Goal: Task Accomplishment & Management: Manage account settings

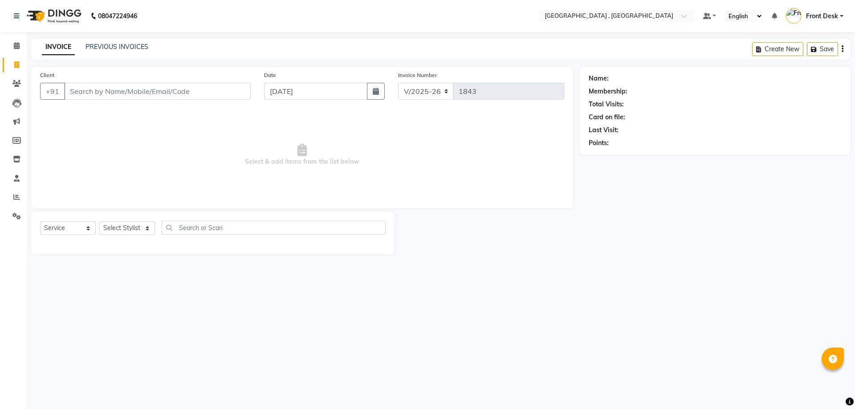
select select "5111"
select select "service"
click at [106, 49] on link "PREVIOUS INVOICES" at bounding box center [116, 47] width 63 height 8
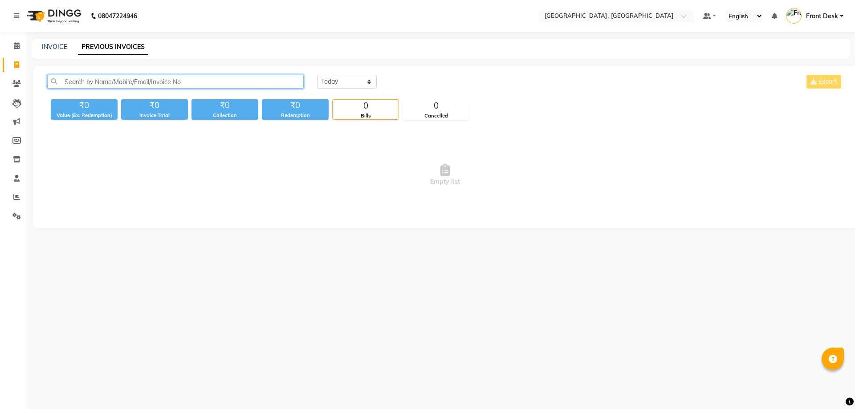
click at [72, 84] on input "text" at bounding box center [175, 82] width 256 height 14
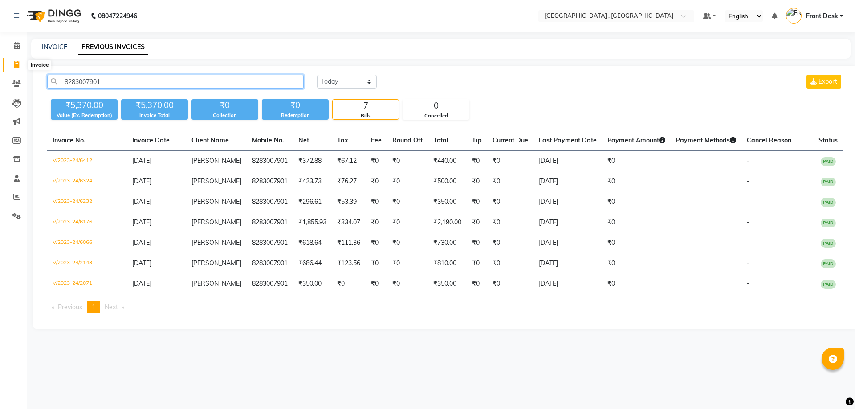
type input "8283007901"
click at [17, 66] on icon at bounding box center [16, 64] width 5 height 7
select select "service"
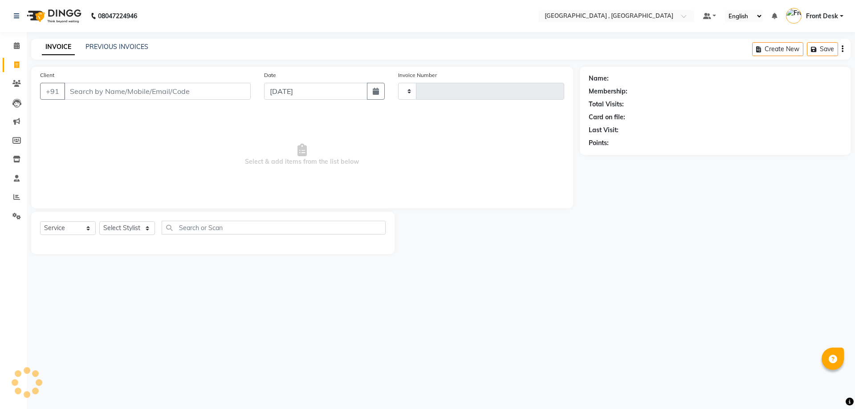
type input "1843"
select select "5111"
click at [100, 42] on div "INVOICE PREVIOUS INVOICES Create New Save" at bounding box center [440, 49] width 819 height 21
click at [108, 42] on div "PREVIOUS INVOICES" at bounding box center [116, 46] width 63 height 9
click at [108, 46] on link "PREVIOUS INVOICES" at bounding box center [116, 47] width 63 height 8
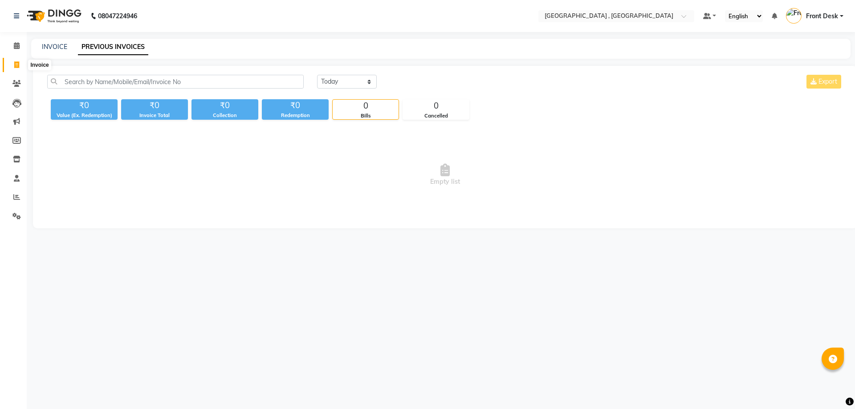
click at [18, 64] on icon at bounding box center [16, 64] width 5 height 7
select select "service"
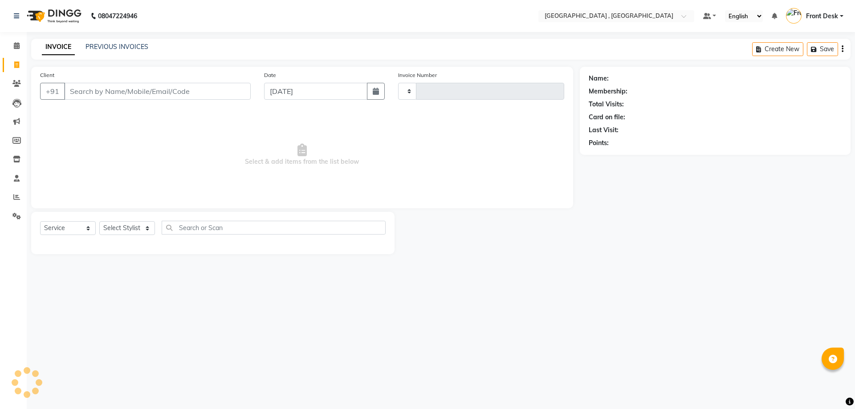
type input "1843"
select select "5111"
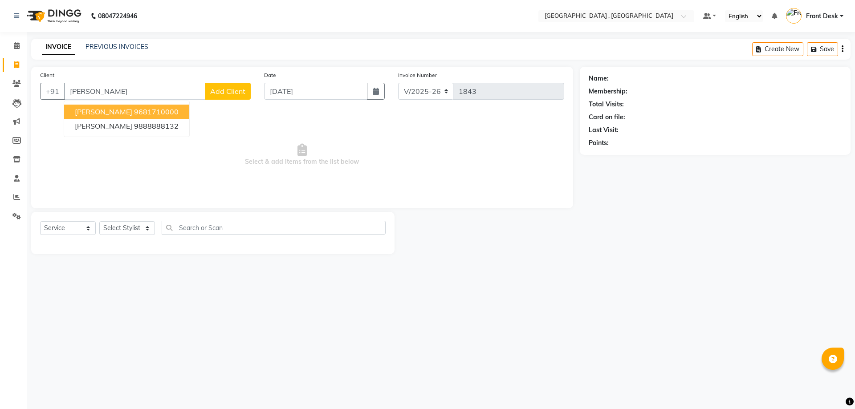
click at [158, 114] on ngb-highlight "9681710000" at bounding box center [156, 111] width 45 height 9
type input "9681710000"
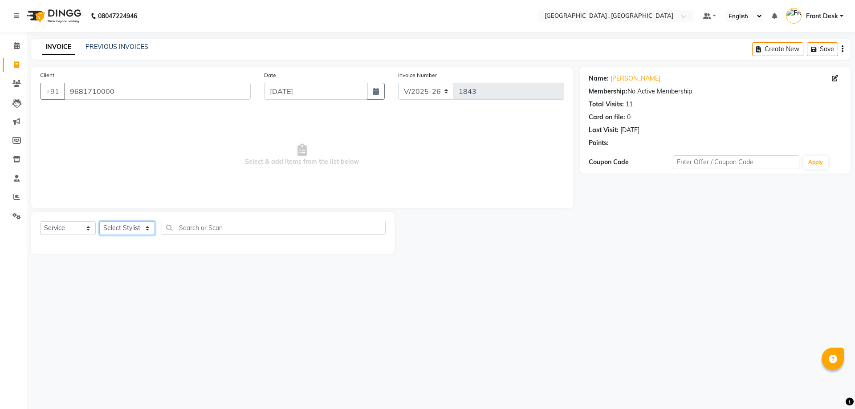
click at [138, 228] on select "Select Stylist anand anil anuj [PERSON_NAME] mam [PERSON_NAME] [PERSON_NAME] Fr…" at bounding box center [127, 228] width 56 height 14
select select "65855"
click at [99, 221] on select "Select Stylist anand anil anuj [PERSON_NAME] mam [PERSON_NAME] [PERSON_NAME] Fr…" at bounding box center [127, 228] width 56 height 14
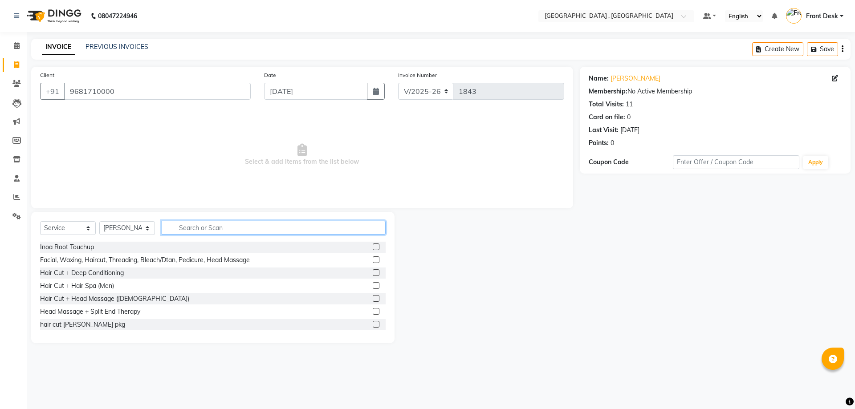
click at [185, 231] on input "text" at bounding box center [274, 228] width 224 height 14
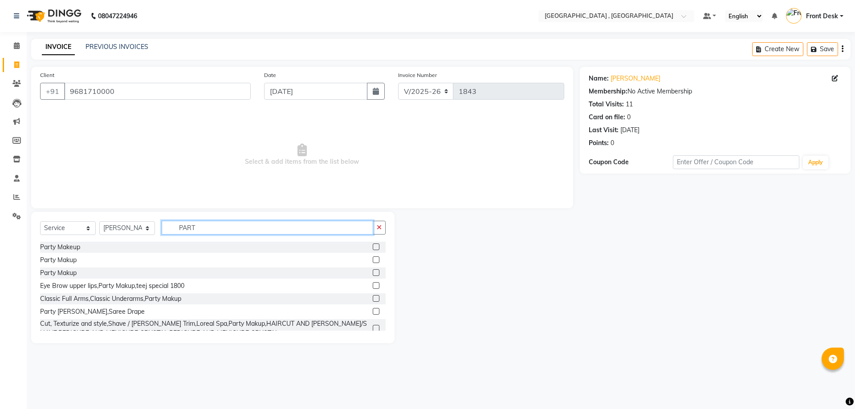
type input "PART"
click at [373, 248] on label at bounding box center [376, 247] width 7 height 7
click at [373, 248] on input "checkbox" at bounding box center [376, 247] width 6 height 6
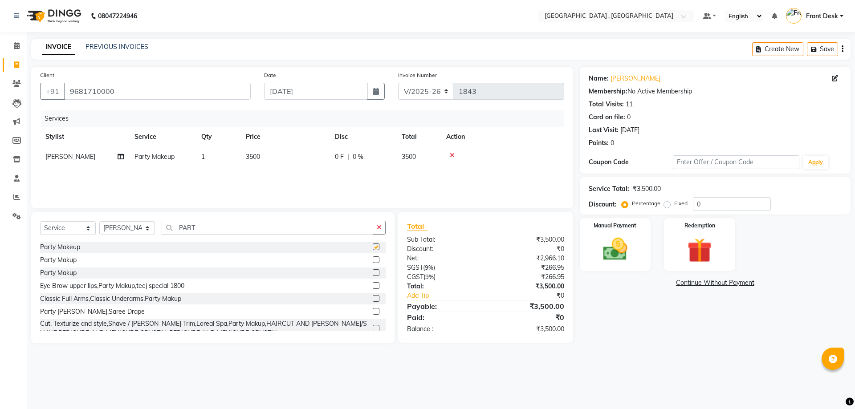
checkbox input "false"
click at [272, 155] on td "3500" at bounding box center [284, 157] width 89 height 20
select select "65855"
click at [311, 158] on input "3500" at bounding box center [327, 159] width 78 height 14
type input "3"
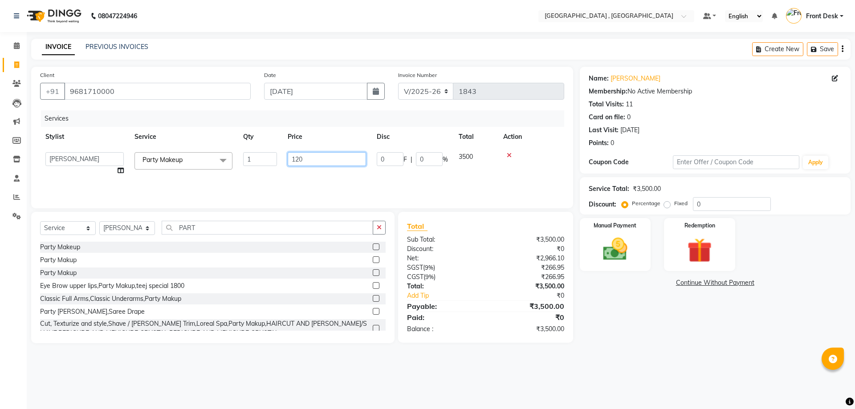
type input "1200"
click at [297, 184] on div "Services Stylist Service Qty Price Disc Total Action anand anil anuj [PERSON_NA…" at bounding box center [302, 154] width 524 height 89
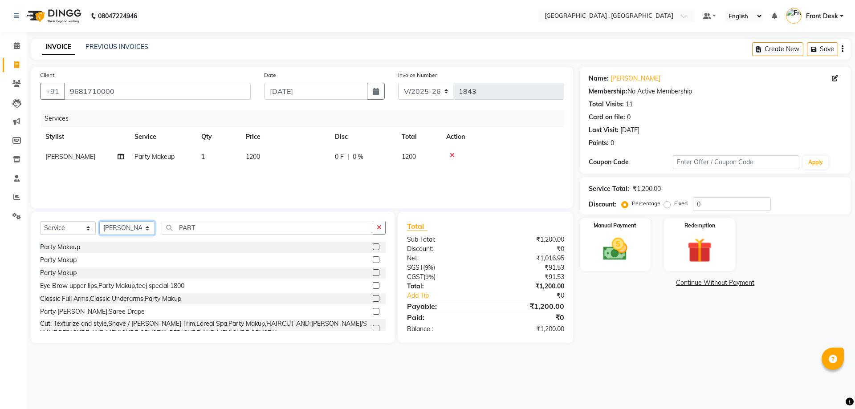
drag, startPoint x: 119, startPoint y: 230, endPoint x: 119, endPoint y: 221, distance: 8.5
click at [119, 230] on select "Select Stylist anand anil anuj [PERSON_NAME] mam [PERSON_NAME] [PERSON_NAME] Fr…" at bounding box center [127, 228] width 56 height 14
select select "78842"
click at [99, 221] on select "Select Stylist anand anil anuj [PERSON_NAME] mam [PERSON_NAME] [PERSON_NAME] Fr…" at bounding box center [127, 228] width 56 height 14
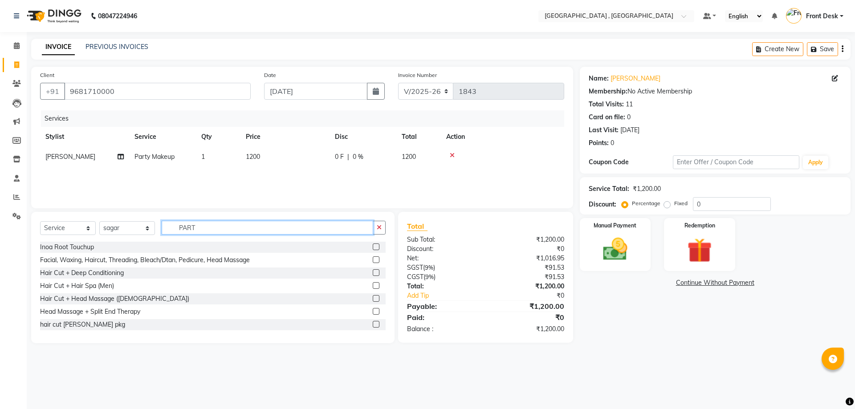
click at [206, 228] on input "PART" at bounding box center [268, 228] width 212 height 14
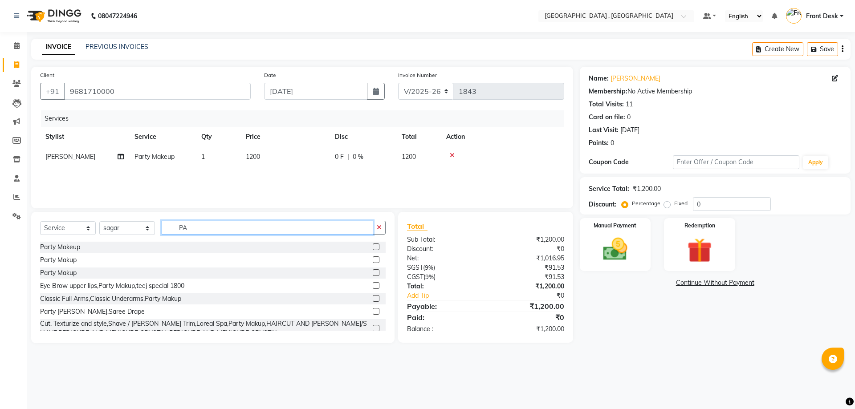
type input "P"
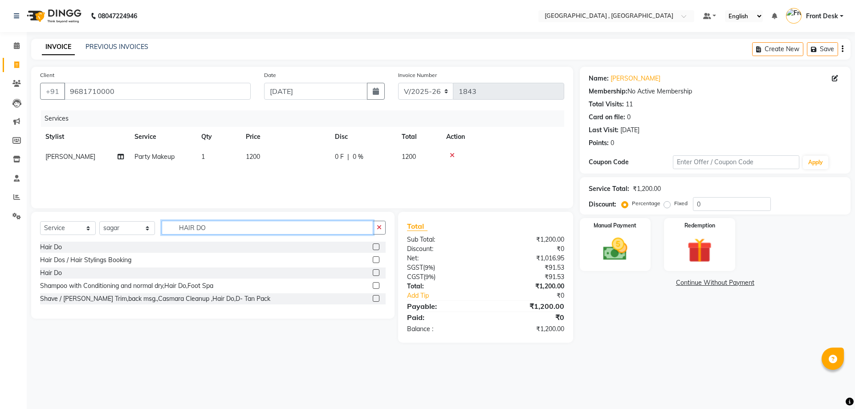
type input "HAIR DO"
click at [377, 247] on label at bounding box center [376, 247] width 7 height 7
click at [377, 247] on input "checkbox" at bounding box center [376, 247] width 6 height 6
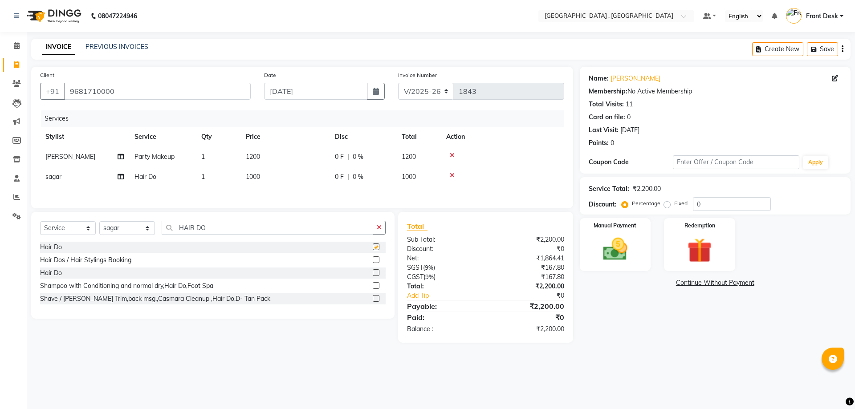
checkbox input "false"
click at [115, 231] on select "Select Stylist anand anil anuj [PERSON_NAME] mam [PERSON_NAME] [PERSON_NAME] Fr…" at bounding box center [127, 228] width 56 height 14
select select "46174"
click at [99, 223] on select "Select Stylist anand anil anuj [PERSON_NAME] mam [PERSON_NAME] [PERSON_NAME] Fr…" at bounding box center [127, 228] width 56 height 14
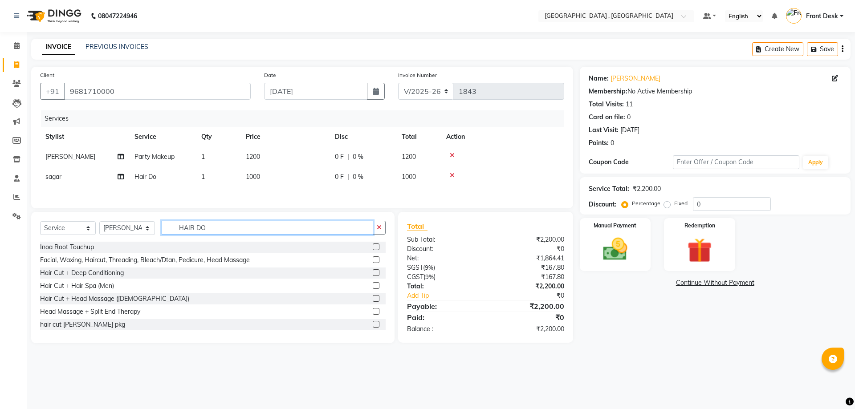
click at [213, 228] on input "HAIR DO" at bounding box center [268, 228] width 212 height 14
type input "H"
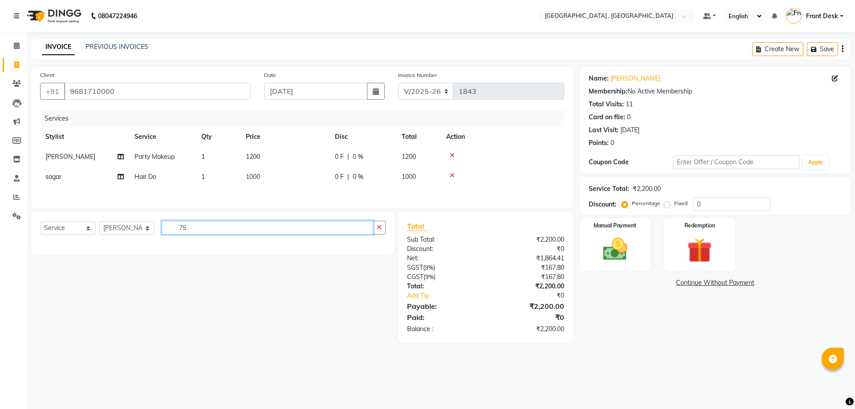
type input "7"
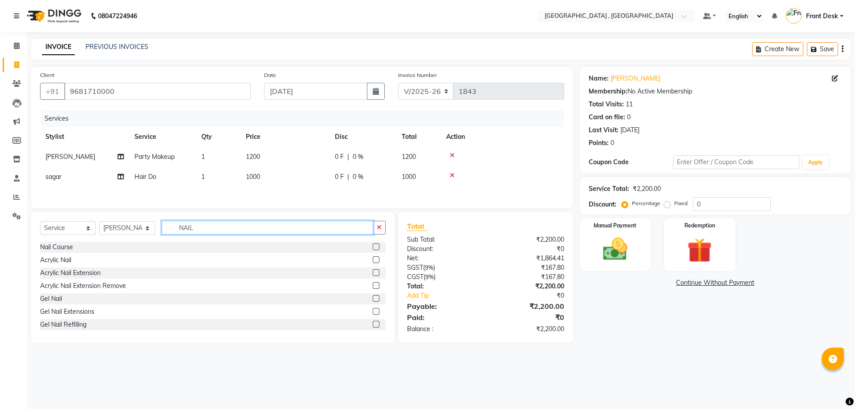
type input "NAIL"
click at [373, 302] on label at bounding box center [376, 298] width 7 height 7
click at [373, 302] on input "checkbox" at bounding box center [376, 299] width 6 height 6
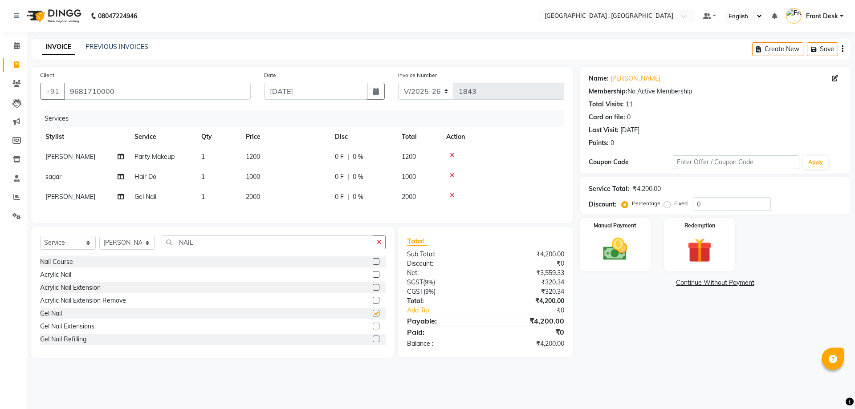
checkbox input "false"
click at [256, 205] on td "2000" at bounding box center [284, 197] width 89 height 20
select select "46174"
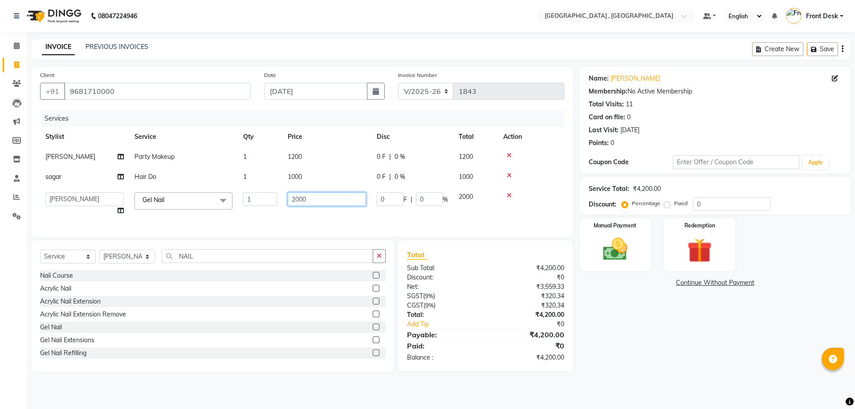
drag, startPoint x: 310, startPoint y: 197, endPoint x: 288, endPoint y: 194, distance: 22.5
click at [288, 194] on input "2000" at bounding box center [327, 199] width 78 height 14
type input "750"
click at [291, 221] on div "Client [PHONE_NUMBER] Date [DATE] Invoice Number V/2025 V/[PHONE_NUMBER] Servic…" at bounding box center [302, 152] width 542 height 170
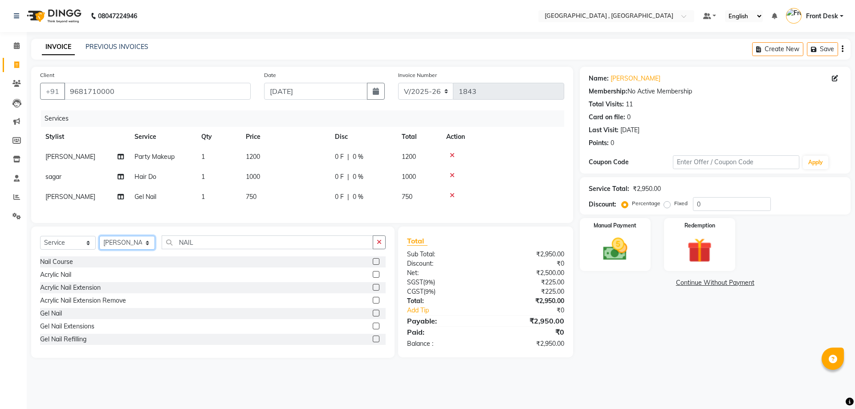
click at [112, 249] on select "Select Stylist anand anil anuj [PERSON_NAME] mam [PERSON_NAME] [PERSON_NAME] Fr…" at bounding box center [127, 243] width 56 height 14
select select "32310"
click at [99, 243] on select "Select Stylist anand anil anuj [PERSON_NAME] mam [PERSON_NAME] [PERSON_NAME] Fr…" at bounding box center [127, 243] width 56 height 14
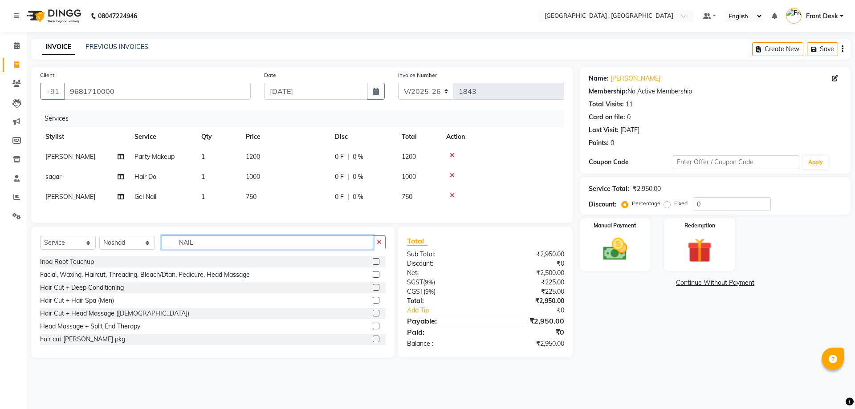
click at [202, 247] on input "NAIL" at bounding box center [268, 243] width 212 height 14
type input "N"
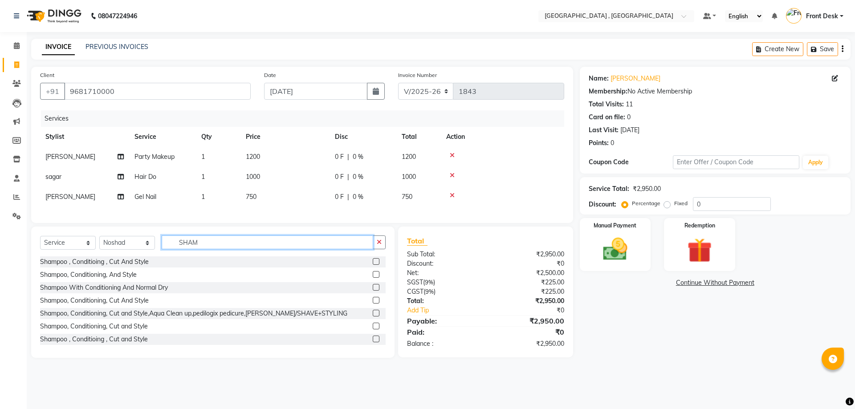
type input "SHAM"
click at [267, 195] on td "750" at bounding box center [284, 197] width 89 height 20
select select "46174"
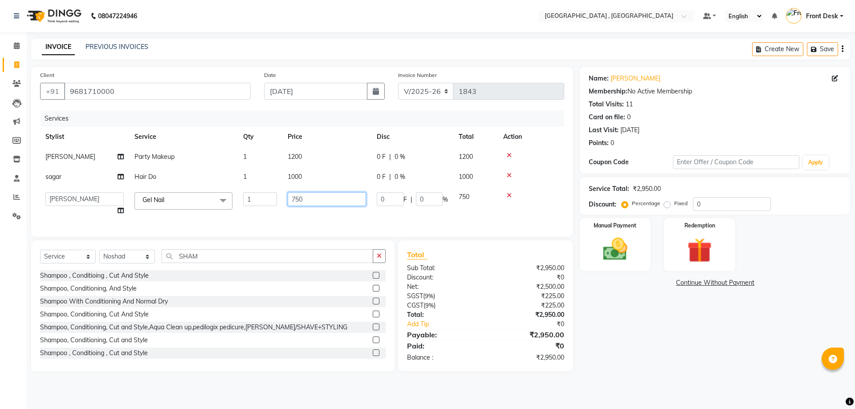
click at [313, 199] on input "750" at bounding box center [327, 199] width 78 height 14
type input "7"
type input "1400"
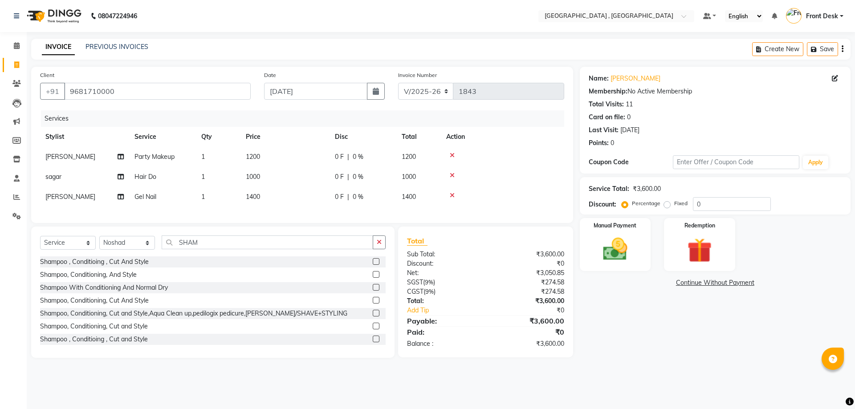
click at [313, 214] on div "Services Stylist Service Qty Price Disc Total Action [PERSON_NAME] Party Makeup…" at bounding box center [302, 162] width 524 height 104
click at [258, 200] on span "1400" at bounding box center [253, 197] width 14 height 8
select select "46174"
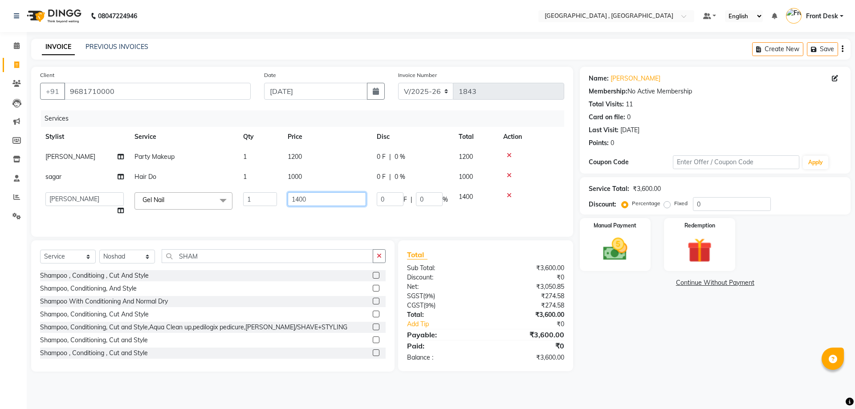
click at [299, 199] on input "1400" at bounding box center [327, 199] width 78 height 14
type input "1000"
click at [293, 215] on div "Services Stylist Service Qty Price Disc Total Action [PERSON_NAME] Party Makeup…" at bounding box center [302, 169] width 524 height 118
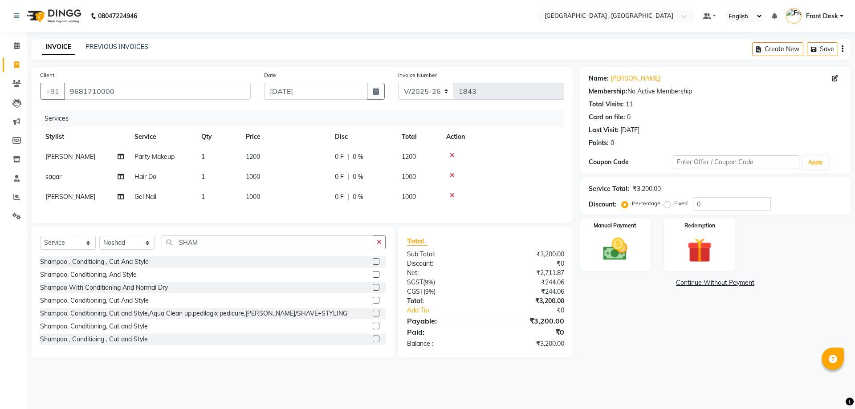
click at [261, 195] on td "1000" at bounding box center [284, 197] width 89 height 20
select select "46174"
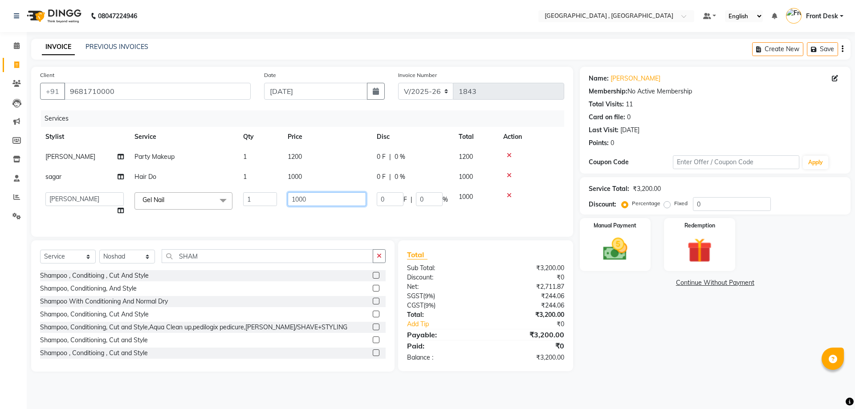
click at [305, 198] on input "1000" at bounding box center [327, 199] width 78 height 14
type input "1050"
click at [305, 224] on div "Client [PHONE_NUMBER] Date [DATE] Invoice Number V/2025 V/[PHONE_NUMBER] Servic…" at bounding box center [302, 152] width 542 height 170
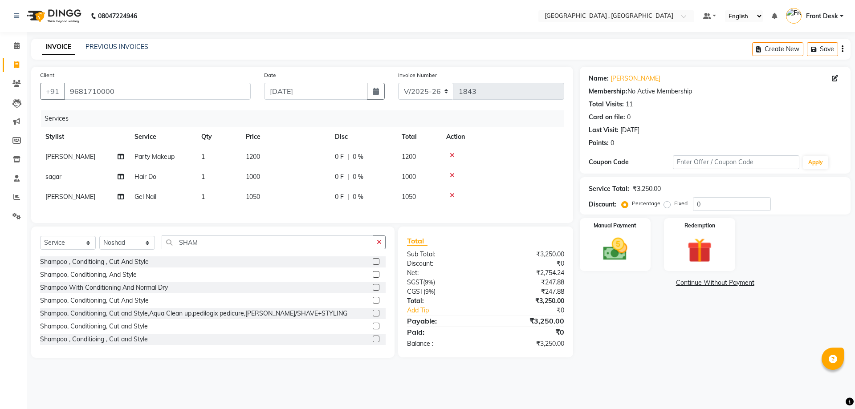
click at [255, 173] on span "1000" at bounding box center [253, 177] width 14 height 8
select select "78842"
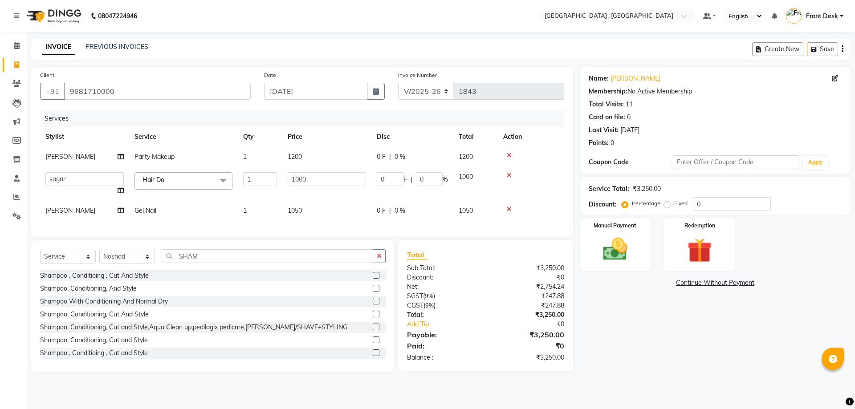
click at [299, 159] on span "1200" at bounding box center [295, 157] width 14 height 8
select select "65855"
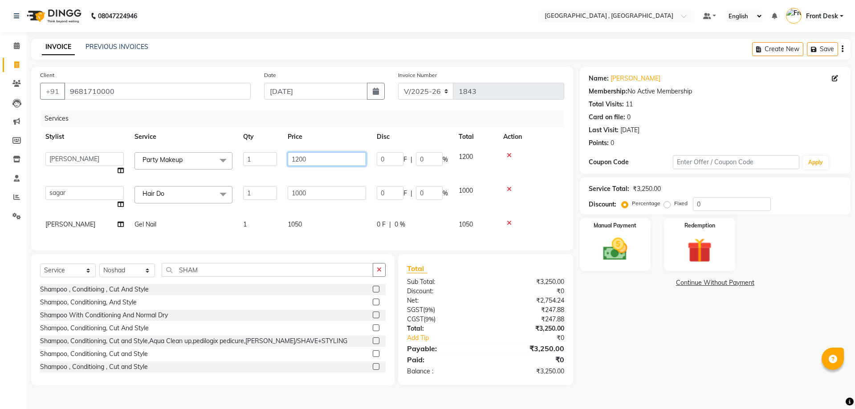
drag, startPoint x: 319, startPoint y: 159, endPoint x: 280, endPoint y: 155, distance: 39.4
click at [280, 155] on tr "anand anil anuj [PERSON_NAME] mam [PERSON_NAME] [PERSON_NAME] Front Desk [PERSO…" at bounding box center [302, 164] width 524 height 34
type input "1500"
click at [285, 177] on tbody "anand anil anuj [PERSON_NAME] mam [PERSON_NAME] [PERSON_NAME] Front Desk [PERSO…" at bounding box center [302, 191] width 524 height 88
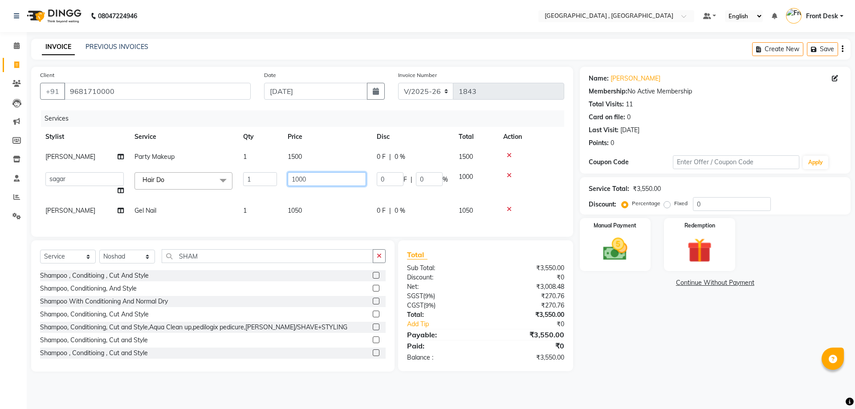
click at [303, 182] on input "1000" at bounding box center [327, 179] width 78 height 14
click at [317, 176] on input "1000" at bounding box center [327, 179] width 78 height 14
type input "1150"
click at [310, 194] on tbody "[PERSON_NAME] Party Makeup 1 1500 0 F | 0 % 1500 anand anil anuj [PERSON_NAME] …" at bounding box center [302, 184] width 524 height 74
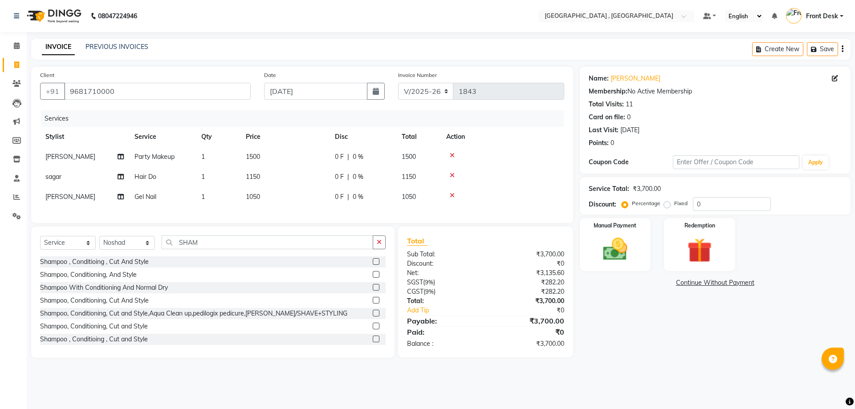
click at [260, 177] on span "1150" at bounding box center [253, 177] width 14 height 8
select select "78842"
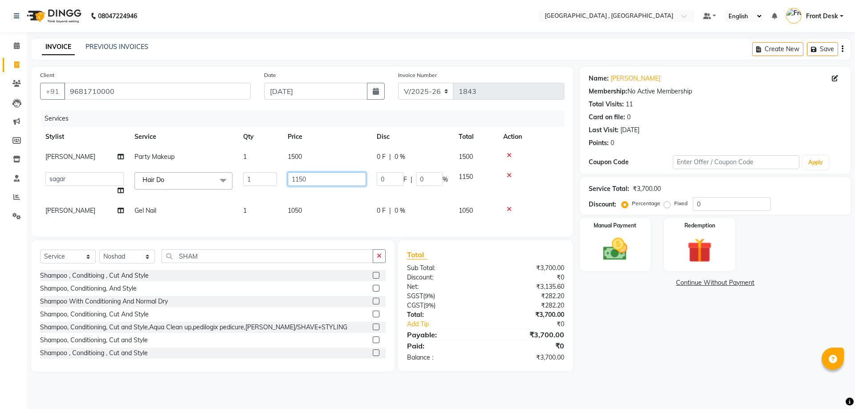
click at [298, 179] on input "1150" at bounding box center [327, 179] width 78 height 14
click at [313, 179] on input "1050" at bounding box center [327, 179] width 78 height 14
type input "1100"
click at [301, 219] on div "Services Stylist Service Qty Price Disc Total Action [PERSON_NAME] Party Makeup…" at bounding box center [302, 169] width 524 height 118
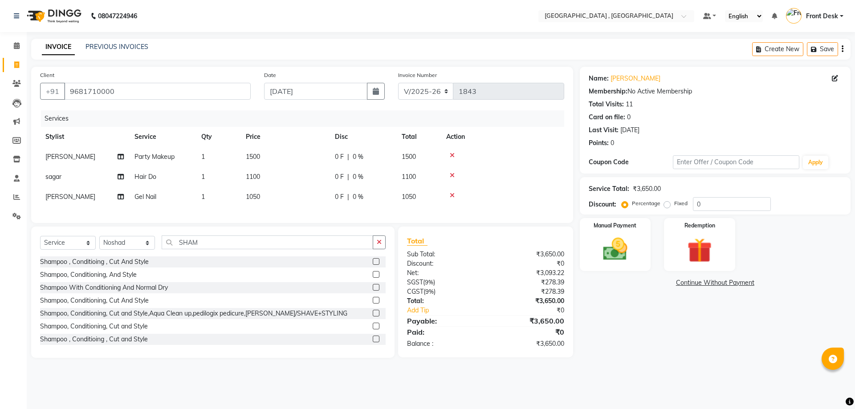
click at [262, 200] on td "1050" at bounding box center [284, 197] width 89 height 20
select select "46174"
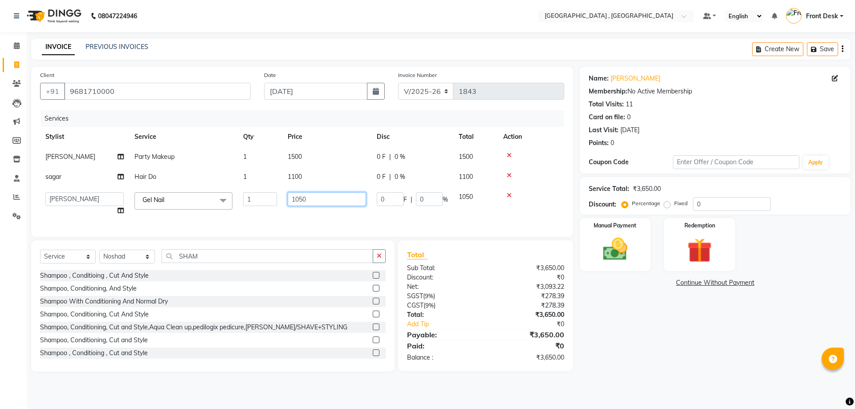
click at [305, 199] on input "1050" at bounding box center [327, 199] width 78 height 14
type input "1000"
click at [310, 217] on div "Services Stylist Service Qty Price Disc Total Action [PERSON_NAME] Party Makeup…" at bounding box center [302, 169] width 524 height 118
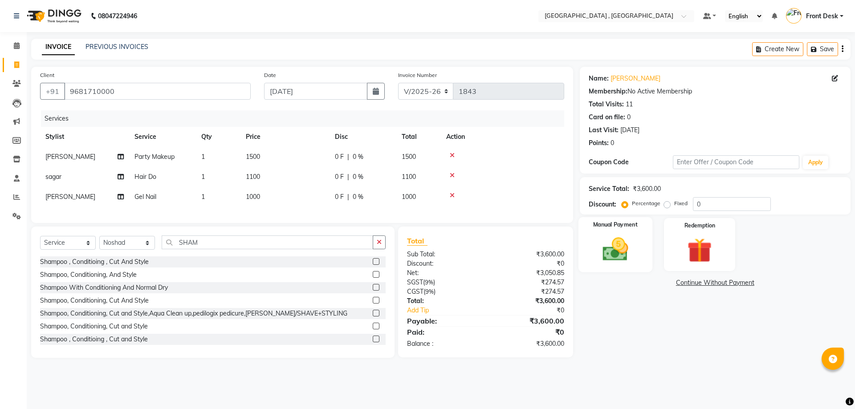
click at [609, 251] on img at bounding box center [614, 249] width 41 height 29
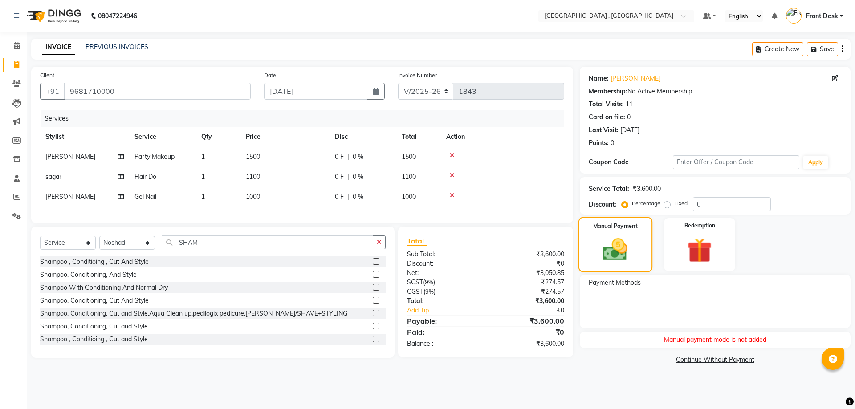
click at [615, 255] on img at bounding box center [615, 250] width 40 height 28
click at [17, 216] on icon at bounding box center [16, 216] width 8 height 7
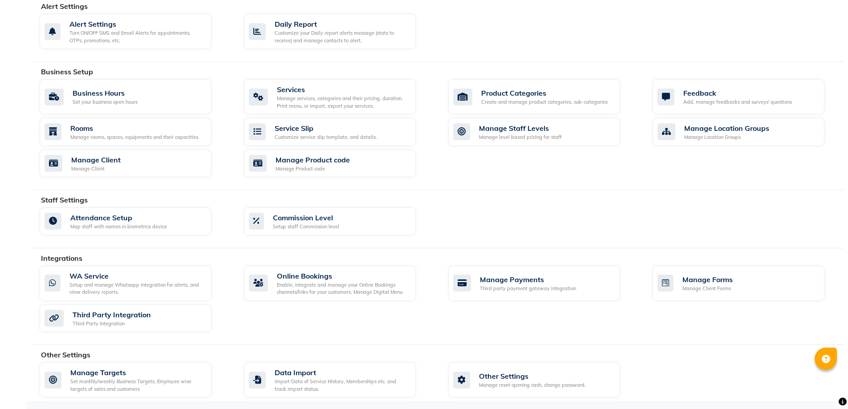
scroll to position [253, 0]
click at [503, 284] on div "Third party payment gateway integration" at bounding box center [528, 288] width 96 height 8
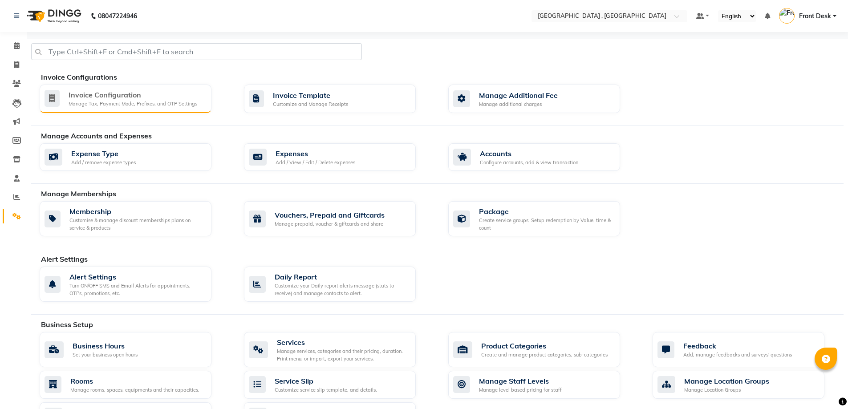
click at [112, 106] on div "Manage Tax, Payment Mode, Prefixes, and OTP Settings" at bounding box center [133, 104] width 129 height 8
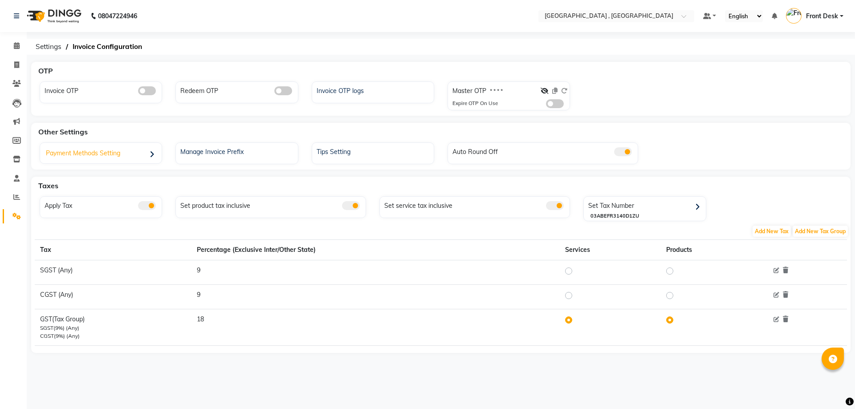
click at [141, 153] on div "Payment Methods Setting" at bounding box center [101, 154] width 119 height 18
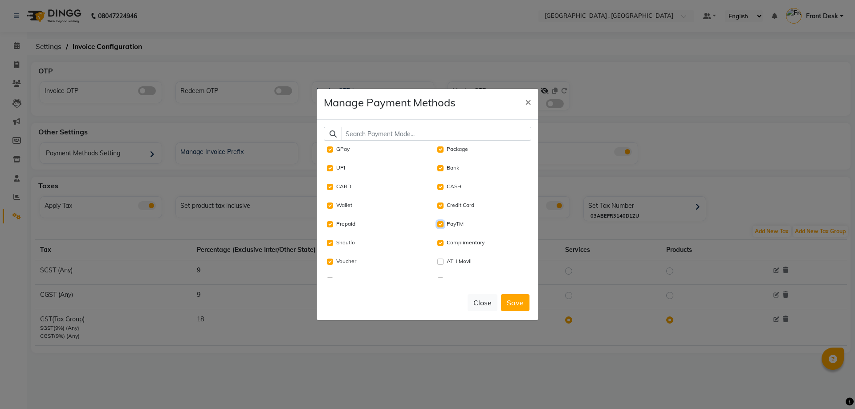
click at [437, 225] on input "PayTM" at bounding box center [440, 224] width 6 height 6
checkbox input "false"
click at [437, 243] on input "Complimentary" at bounding box center [440, 243] width 6 height 6
checkbox input "false"
click at [437, 262] on Movil "ATH Movil" at bounding box center [440, 262] width 6 height 6
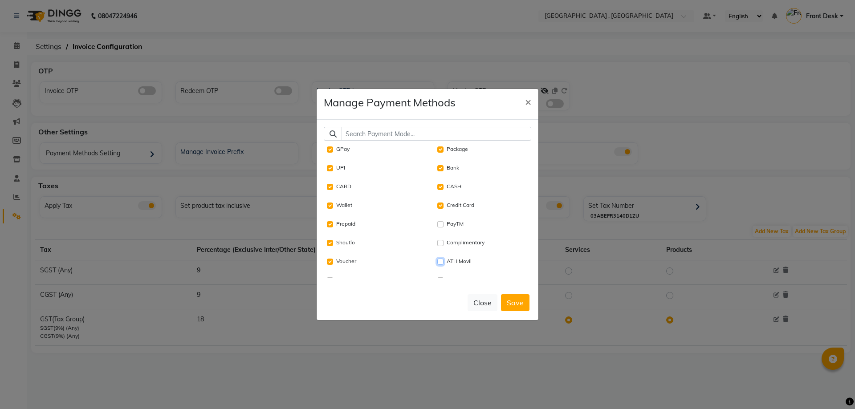
checkbox Movil "true"
click at [517, 310] on button "Save" at bounding box center [515, 302] width 28 height 17
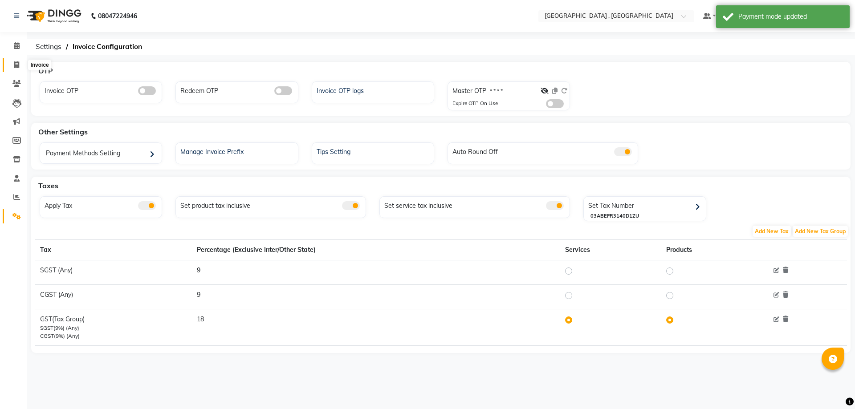
click at [14, 65] on icon at bounding box center [16, 64] width 5 height 7
select select "service"
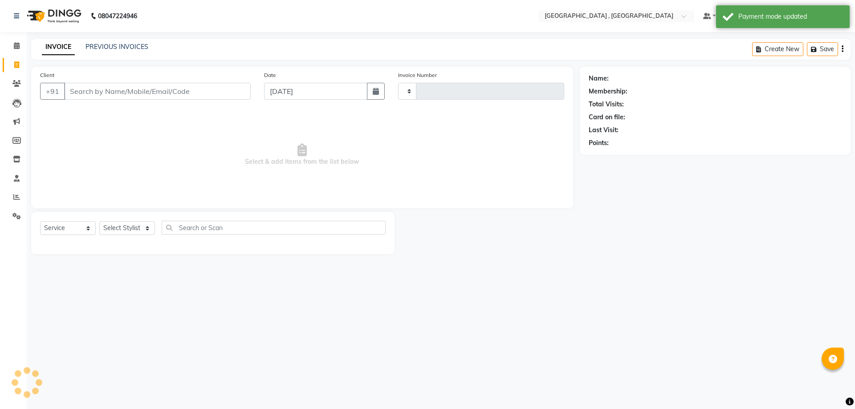
type input "1843"
select select "5111"
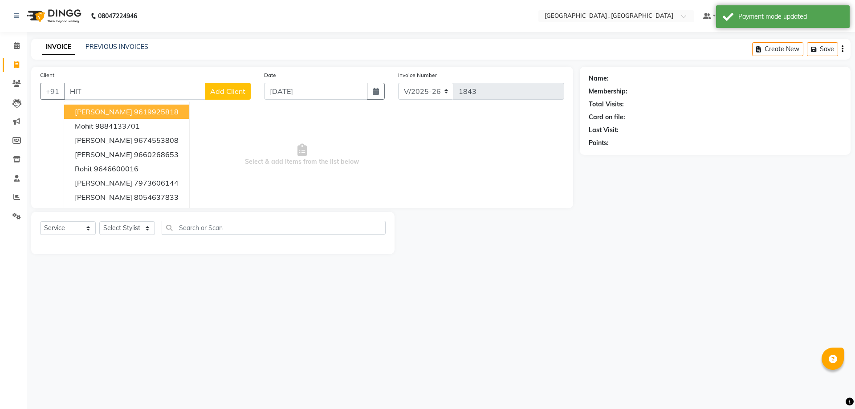
click at [148, 109] on button "[PERSON_NAME] 9619925818" at bounding box center [126, 112] width 125 height 14
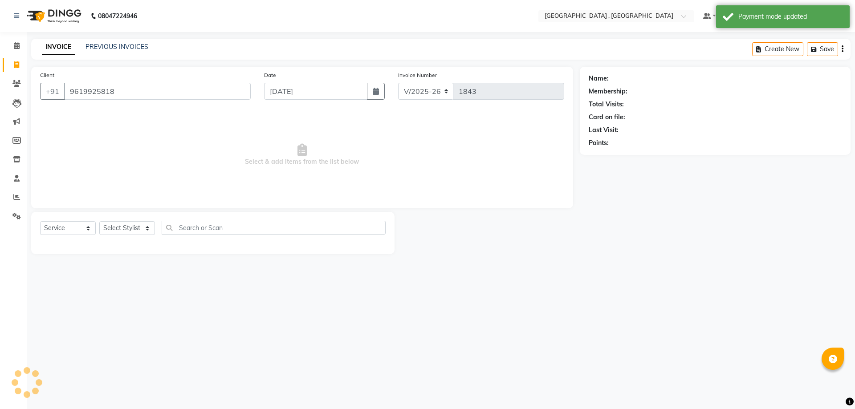
type input "9619925818"
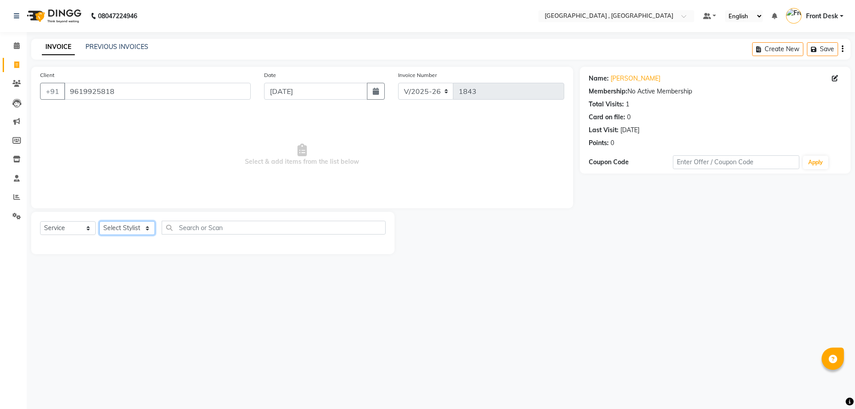
click at [110, 228] on select "Select Stylist anand anil anuj [PERSON_NAME] mam [PERSON_NAME] [PERSON_NAME] Fr…" at bounding box center [127, 228] width 56 height 14
select select "32265"
click at [99, 221] on select "Select Stylist anand anil anuj [PERSON_NAME] mam [PERSON_NAME] [PERSON_NAME] Fr…" at bounding box center [127, 228] width 56 height 14
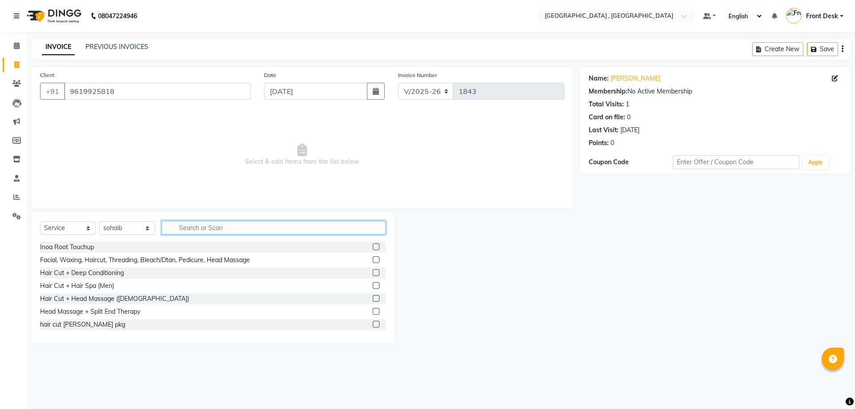
click at [181, 225] on input "text" at bounding box center [274, 228] width 224 height 14
click at [305, 254] on div "Inoa Root Touchup Facial, Waxing, Haircut, Threading, Bleach/Dtan, Pedicure, He…" at bounding box center [213, 286] width 346 height 89
click at [306, 252] on div "Inoa Root Touchup" at bounding box center [213, 247] width 346 height 11
click at [373, 247] on label at bounding box center [376, 247] width 7 height 7
click at [373, 247] on input "checkbox" at bounding box center [376, 247] width 6 height 6
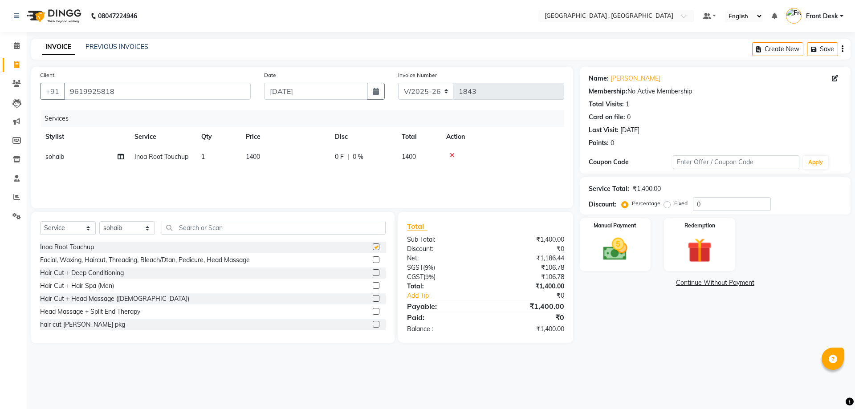
checkbox input "false"
click at [621, 263] on img at bounding box center [614, 249] width 41 height 29
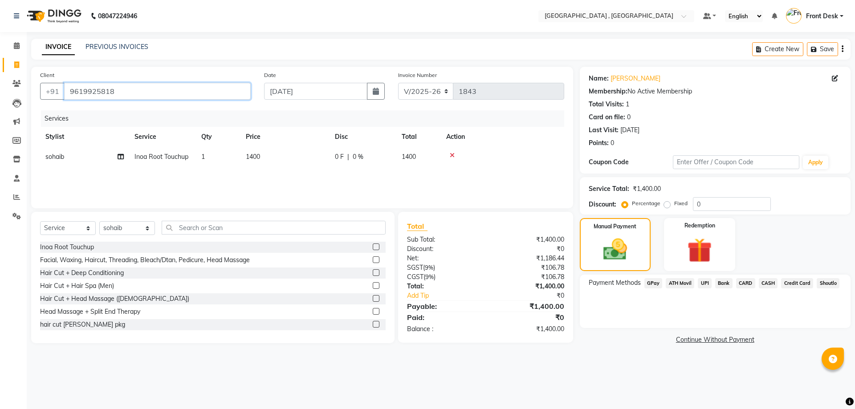
drag, startPoint x: 120, startPoint y: 89, endPoint x: 68, endPoint y: 103, distance: 54.1
click at [68, 103] on div "Client [PHONE_NUMBER]" at bounding box center [145, 88] width 224 height 37
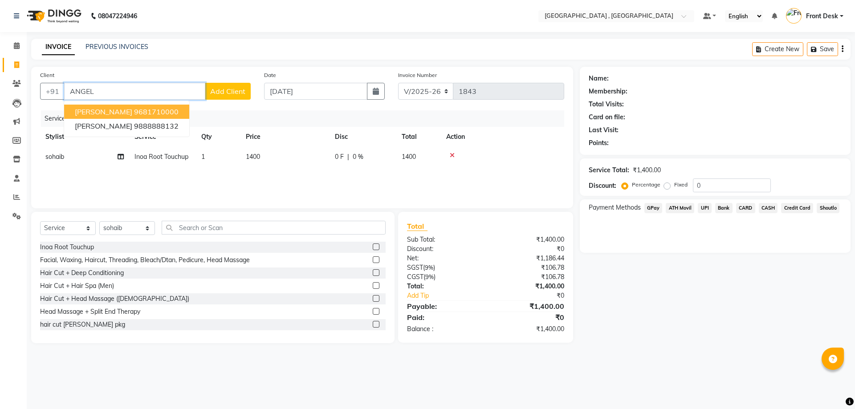
click at [151, 109] on ngb-highlight "9681710000" at bounding box center [156, 111] width 45 height 9
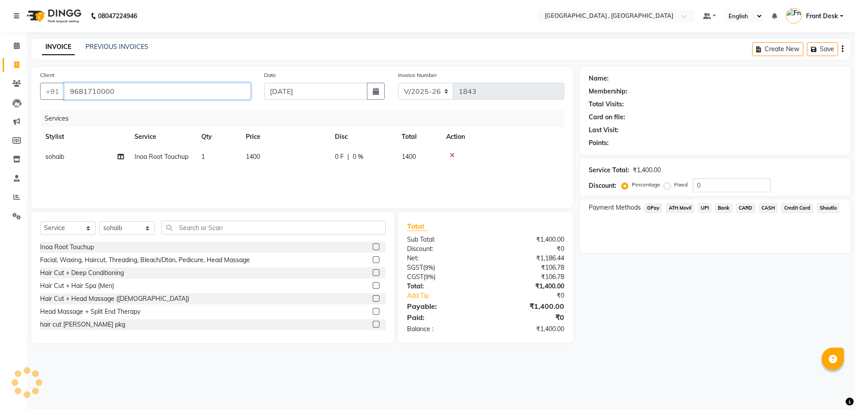
type input "9681710000"
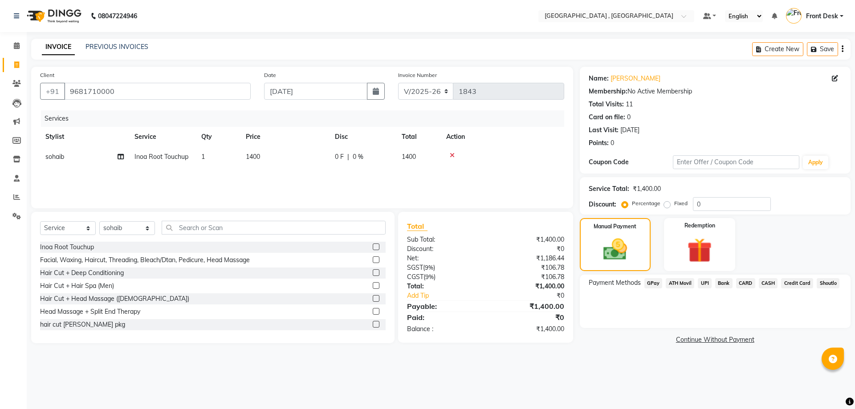
click at [454, 156] on icon at bounding box center [452, 155] width 5 height 6
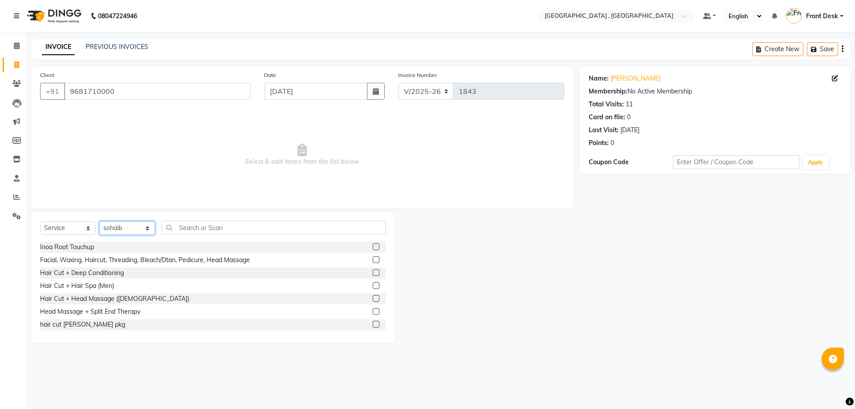
click at [118, 226] on select "Select Stylist anand anil anuj [PERSON_NAME] mam [PERSON_NAME] [PERSON_NAME] Fr…" at bounding box center [127, 228] width 56 height 14
select select "46174"
click at [99, 221] on select "Select Stylist anand anil anuj [PERSON_NAME] mam [PERSON_NAME] [PERSON_NAME] Fr…" at bounding box center [127, 228] width 56 height 14
click at [202, 228] on input "text" at bounding box center [274, 228] width 224 height 14
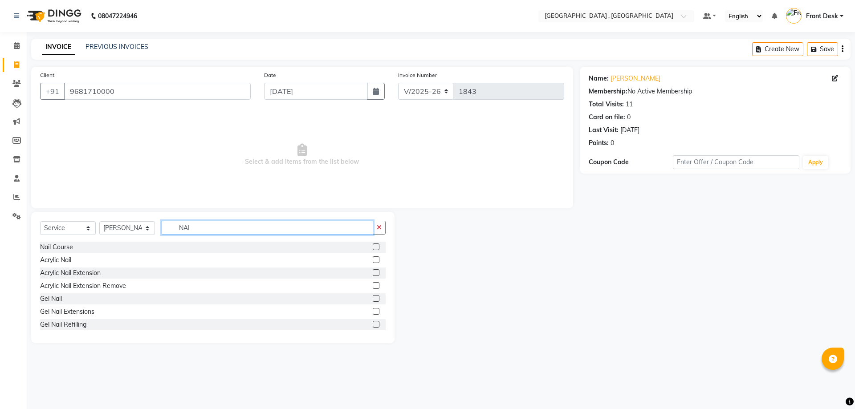
type input "NAI"
click at [373, 300] on label at bounding box center [376, 298] width 7 height 7
click at [373, 300] on input "checkbox" at bounding box center [376, 299] width 6 height 6
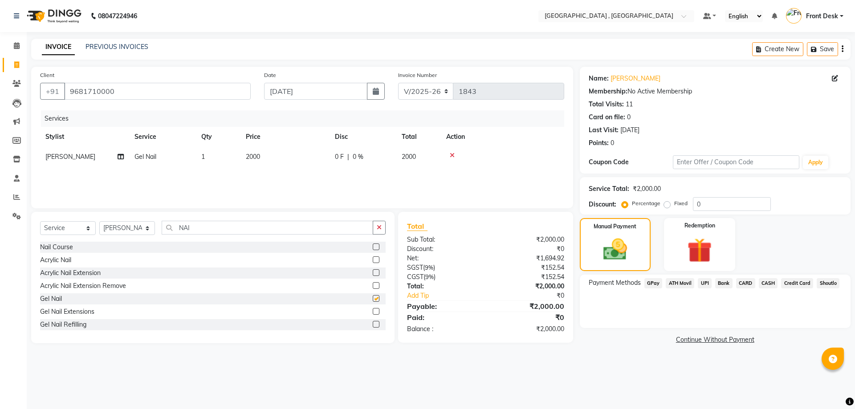
checkbox input "false"
click at [264, 159] on td "2000" at bounding box center [284, 157] width 89 height 20
select select "46174"
drag, startPoint x: 321, startPoint y: 156, endPoint x: 263, endPoint y: 151, distance: 58.1
click at [263, 151] on tr "anand anil anuj [PERSON_NAME] mam [PERSON_NAME] [PERSON_NAME] Front Desk [PERSO…" at bounding box center [302, 164] width 524 height 34
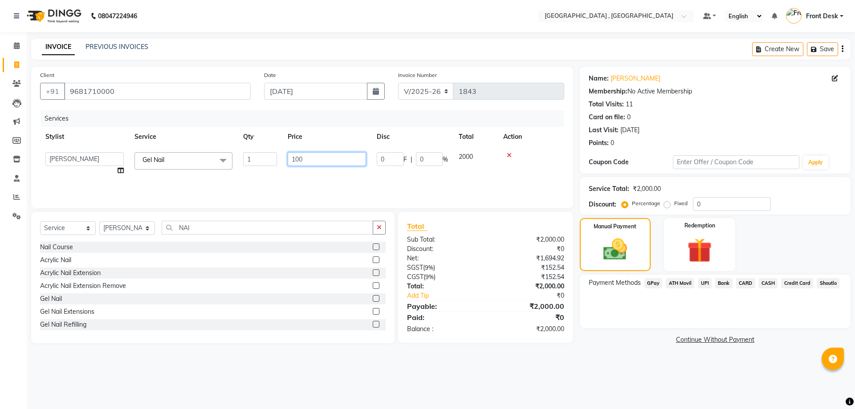
type input "1000"
click at [241, 182] on div "Services Stylist Service Qty Price Disc Total Action anand anil anuj [PERSON_NA…" at bounding box center [302, 154] width 524 height 89
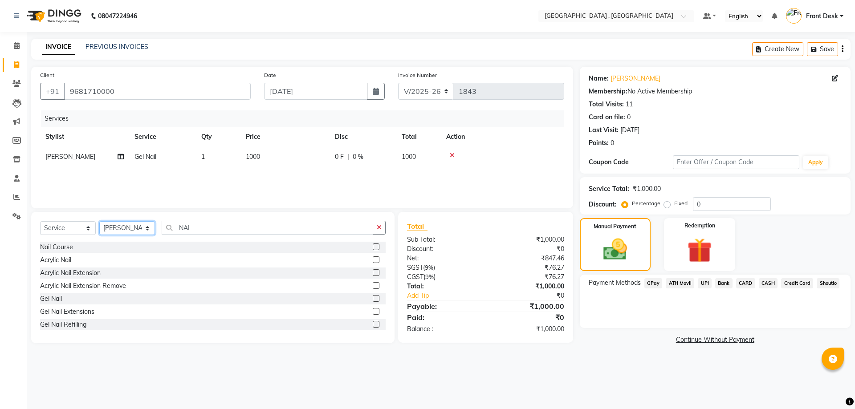
click at [101, 231] on select "Select Stylist anand anil anuj [PERSON_NAME] mam [PERSON_NAME] [PERSON_NAME] Fr…" at bounding box center [127, 228] width 56 height 14
select select "78842"
click at [99, 221] on select "Select Stylist anand anil anuj [PERSON_NAME] mam [PERSON_NAME] [PERSON_NAME] Fr…" at bounding box center [127, 228] width 56 height 14
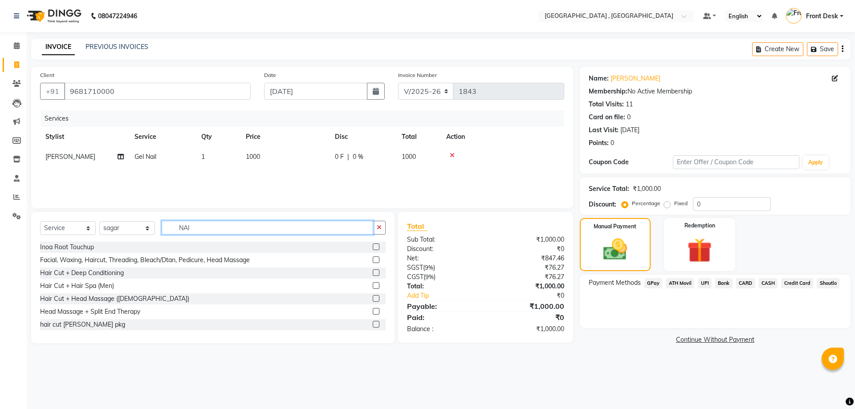
drag, startPoint x: 221, startPoint y: 224, endPoint x: 151, endPoint y: 232, distance: 70.9
click at [151, 232] on div "Select Service Product Membership Package Voucher Prepaid Gift Card Select Styl…" at bounding box center [213, 231] width 346 height 21
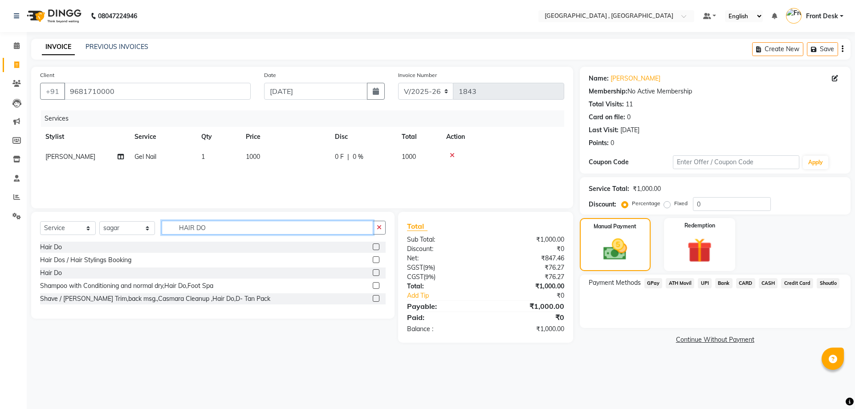
type input "HAIR DO"
click at [378, 249] on label at bounding box center [376, 247] width 7 height 7
click at [378, 249] on input "checkbox" at bounding box center [376, 247] width 6 height 6
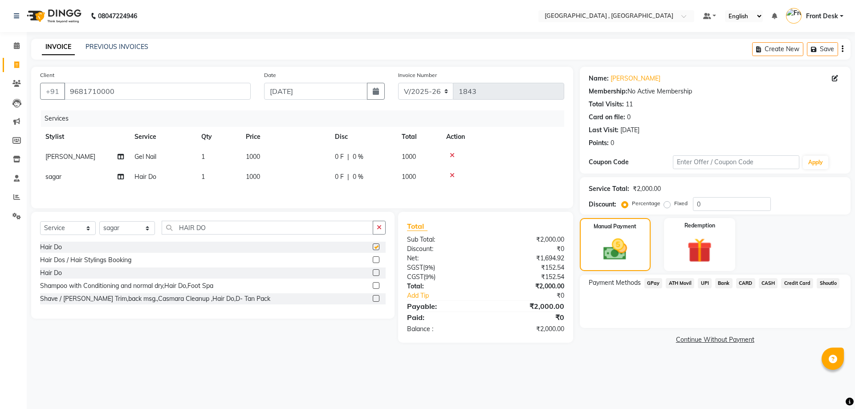
checkbox input "false"
click at [253, 175] on span "1000" at bounding box center [253, 177] width 14 height 8
select select "78842"
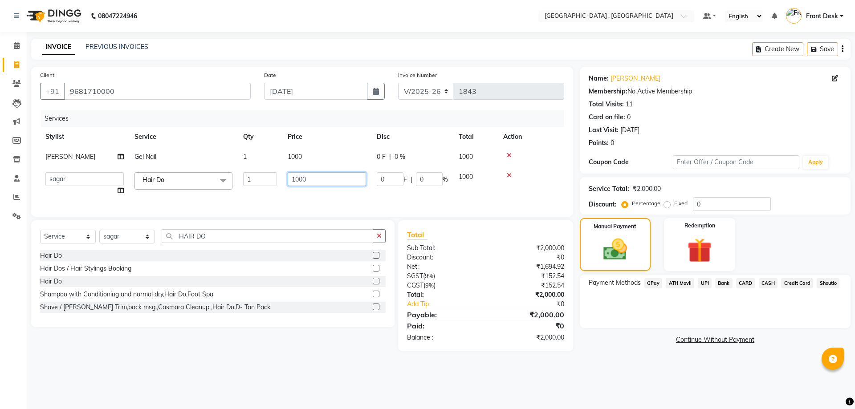
click at [298, 179] on input "1000" at bounding box center [327, 179] width 78 height 14
type input "1100"
click at [109, 244] on div "Select Service Product Membership Package Voucher Prepaid Gift Card Select Styl…" at bounding box center [212, 273] width 363 height 107
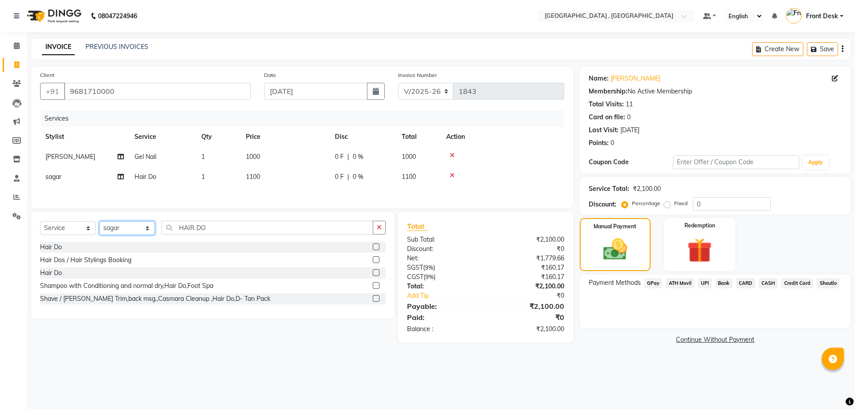
select select "65855"
click at [99, 223] on select "Select Stylist anand anil anuj [PERSON_NAME] mam [PERSON_NAME] [PERSON_NAME] Fr…" at bounding box center [127, 228] width 56 height 14
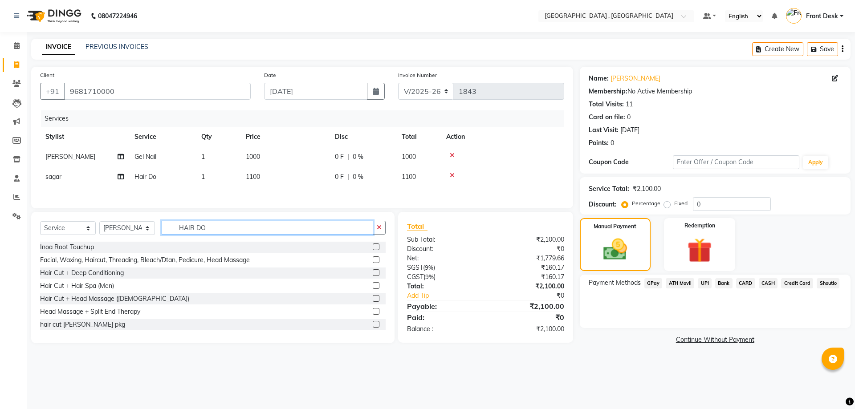
drag, startPoint x: 211, startPoint y: 232, endPoint x: 164, endPoint y: 226, distance: 46.6
click at [164, 226] on input "HAIR DO" at bounding box center [268, 228] width 212 height 14
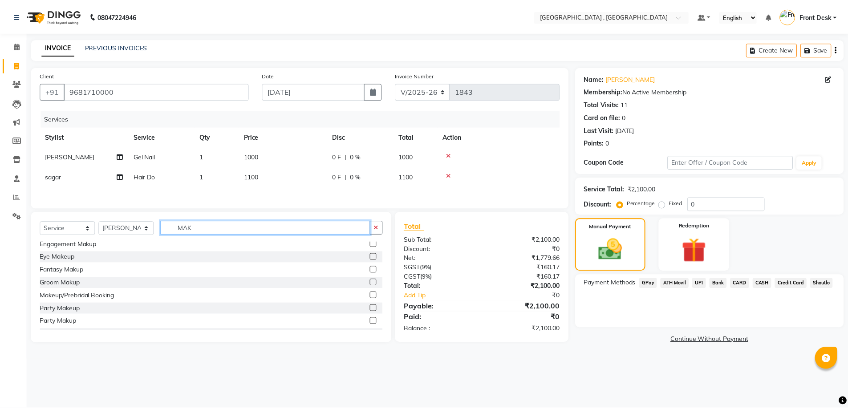
scroll to position [89, 0]
type input "MAK"
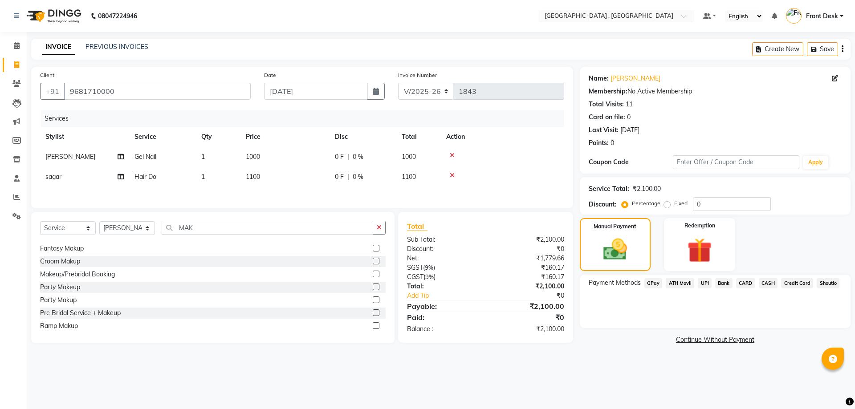
click at [373, 299] on label at bounding box center [376, 300] width 7 height 7
click at [373, 299] on input "checkbox" at bounding box center [376, 300] width 6 height 6
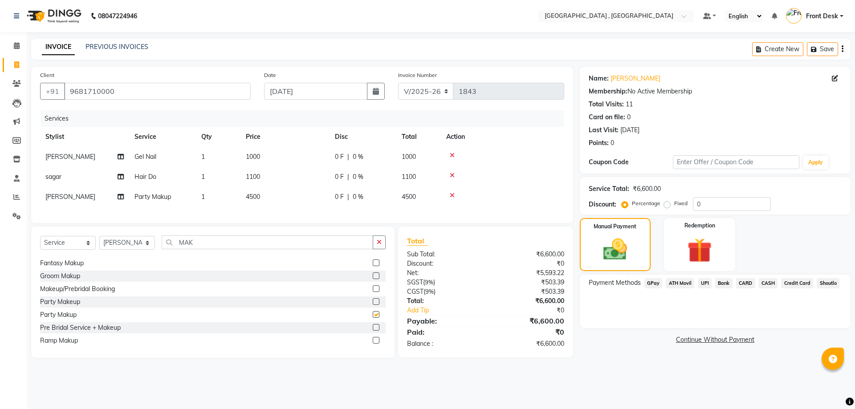
checkbox input "false"
click at [283, 204] on td "4500" at bounding box center [284, 197] width 89 height 20
select select "65855"
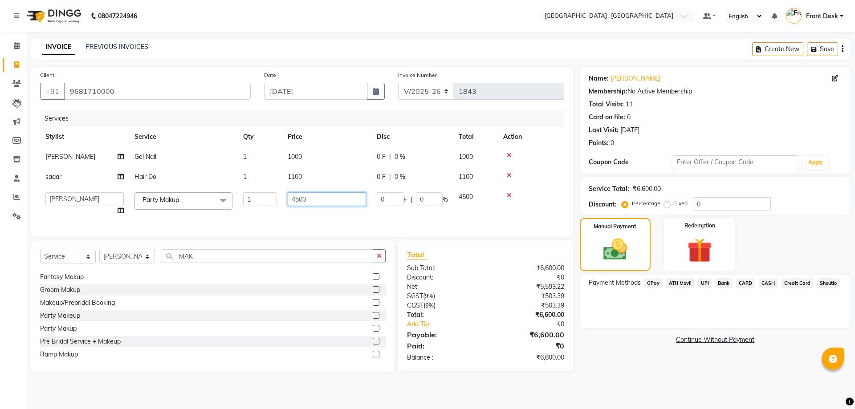
drag, startPoint x: 315, startPoint y: 200, endPoint x: 273, endPoint y: 195, distance: 42.7
click at [273, 195] on tr "anand anil anuj [PERSON_NAME] mam [PERSON_NAME] [PERSON_NAME] Front Desk [PERSO…" at bounding box center [302, 204] width 524 height 34
type input "1500"
click at [276, 220] on div "Services Stylist Service Qty Price Disc Total Action [PERSON_NAME] Gel Nail 1 1…" at bounding box center [302, 169] width 524 height 118
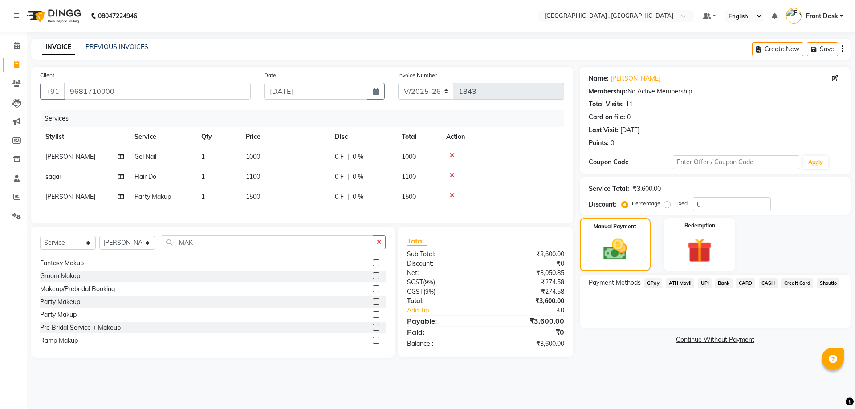
click at [765, 285] on span "CASH" at bounding box center [768, 283] width 19 height 10
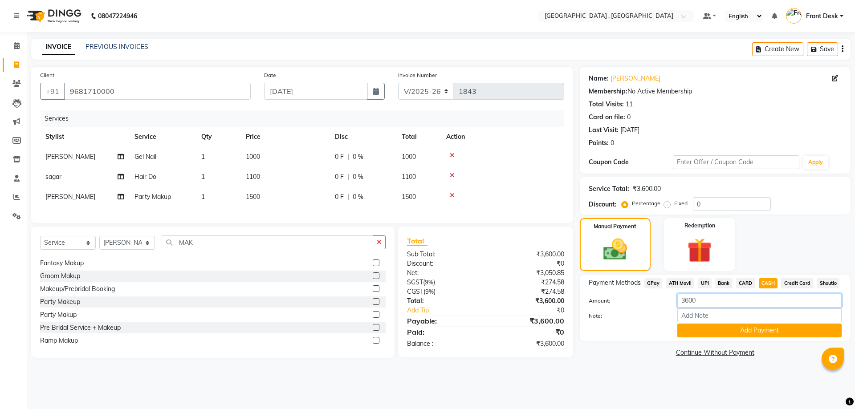
drag, startPoint x: 725, startPoint y: 297, endPoint x: 668, endPoint y: 305, distance: 57.6
click at [668, 305] on div "Amount: 3600" at bounding box center [715, 301] width 266 height 15
type input "1500"
click at [688, 334] on button "Add Payment" at bounding box center [759, 331] width 164 height 14
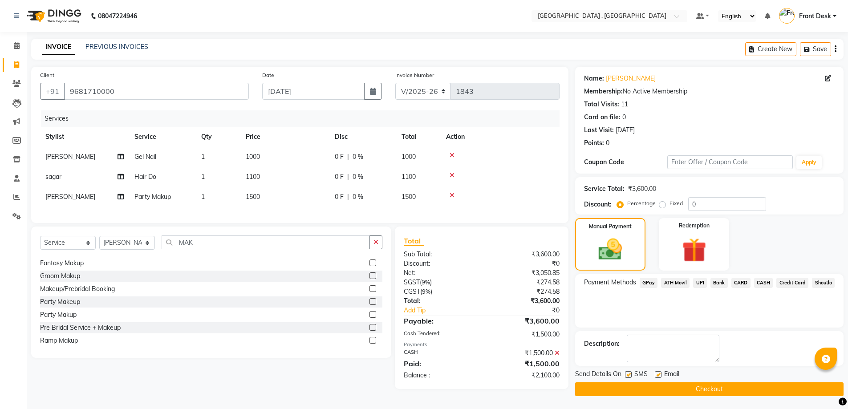
click at [699, 285] on span "UPI" at bounding box center [700, 283] width 14 height 10
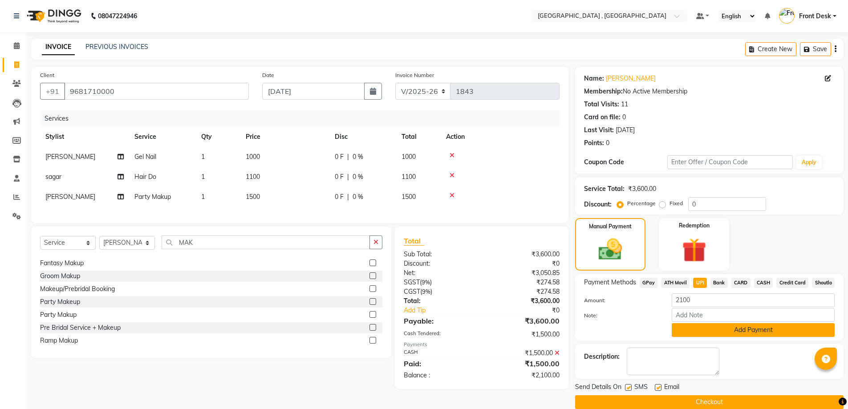
click at [712, 328] on button "Add Payment" at bounding box center [753, 330] width 163 height 14
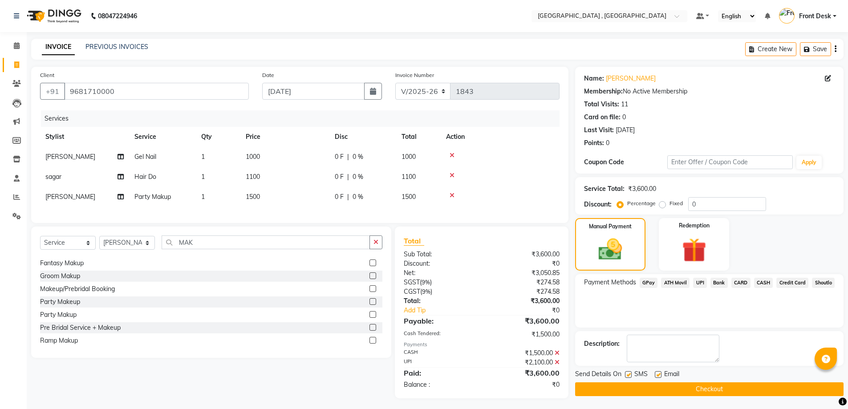
click at [712, 387] on button "Checkout" at bounding box center [709, 390] width 269 height 14
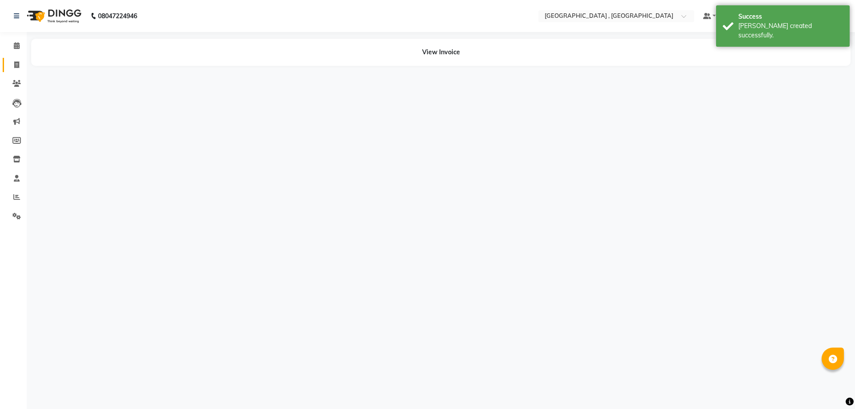
click at [17, 69] on span at bounding box center [17, 65] width 16 height 10
click at [18, 67] on icon at bounding box center [16, 64] width 5 height 7
select select "service"
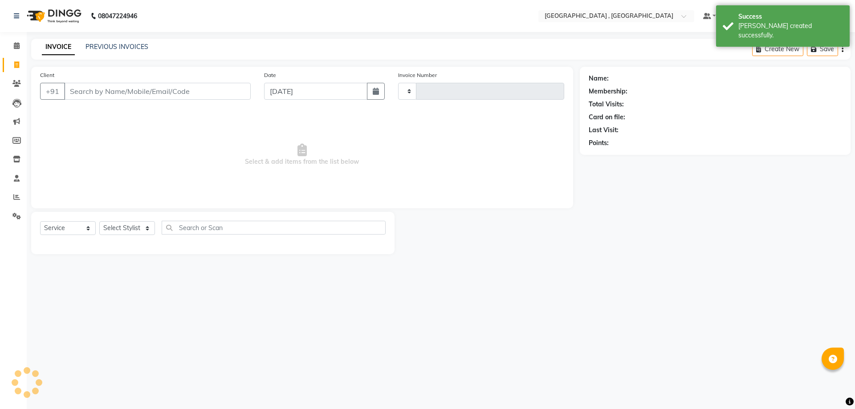
type input "1844"
select select "5111"
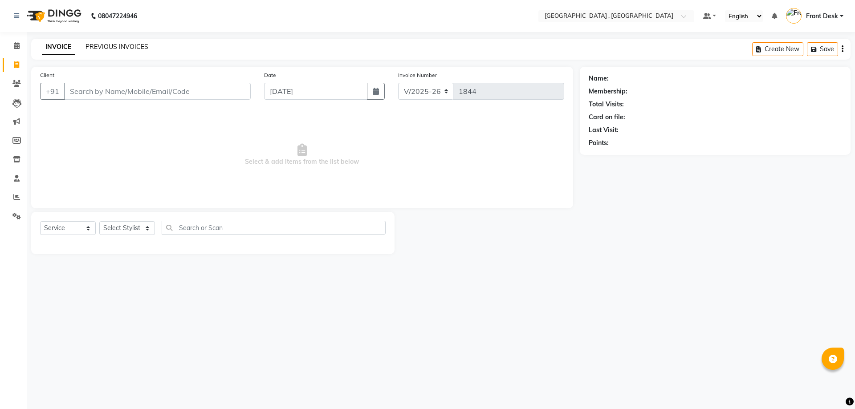
click at [125, 50] on link "PREVIOUS INVOICES" at bounding box center [116, 47] width 63 height 8
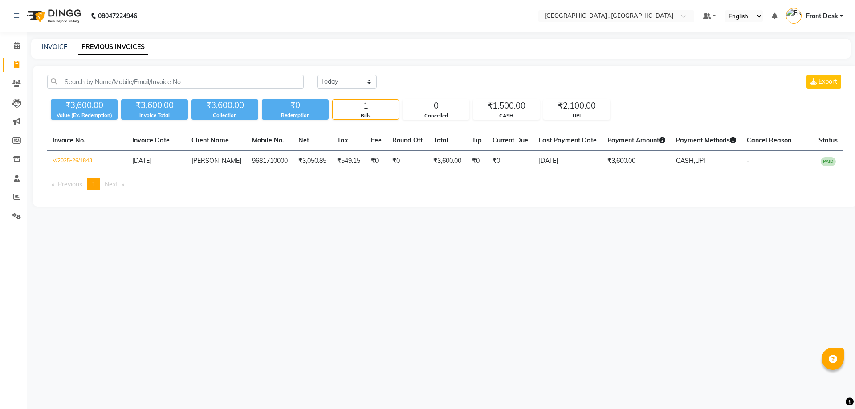
click at [110, 44] on link "PREVIOUS INVOICES" at bounding box center [113, 47] width 70 height 16
click at [71, 82] on input "text" at bounding box center [175, 82] width 256 height 14
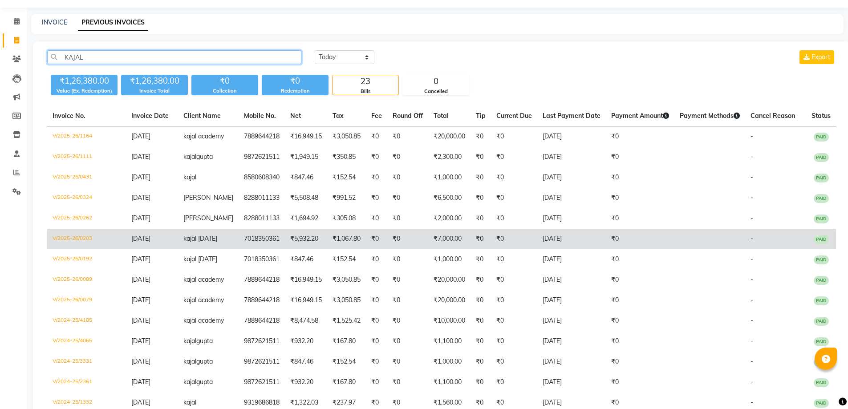
scroll to position [21, 0]
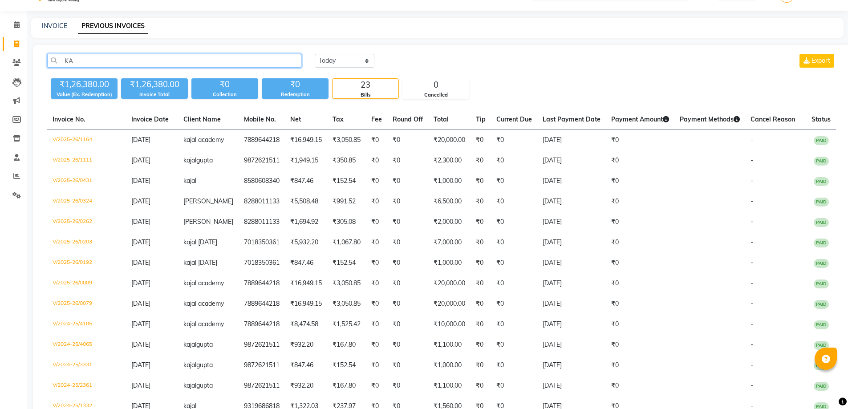
type input "K"
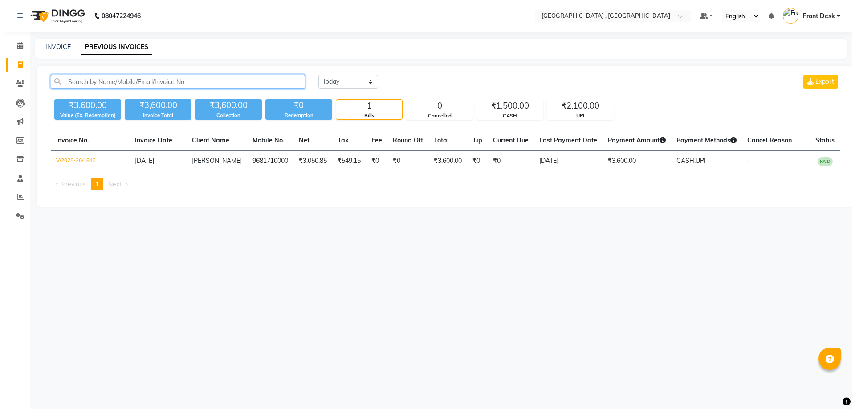
scroll to position [0, 0]
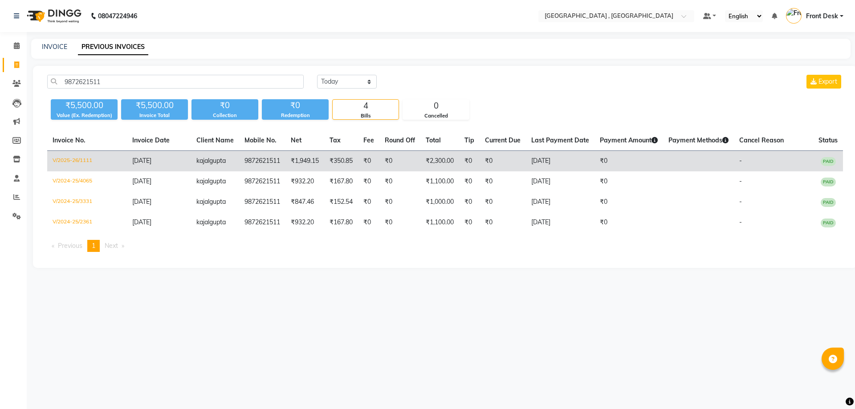
click at [253, 163] on td "9872621511" at bounding box center [262, 161] width 46 height 21
click at [215, 161] on span "gupta" at bounding box center [217, 161] width 16 height 8
click at [255, 159] on td "9872621511" at bounding box center [262, 161] width 46 height 21
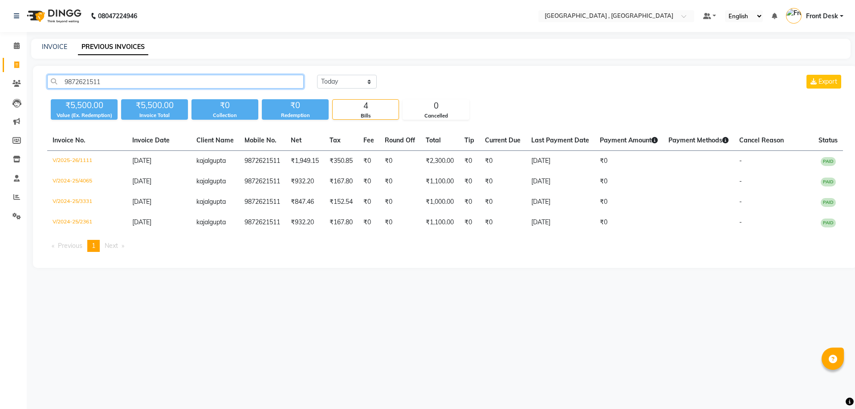
click at [114, 80] on input "9872621511" at bounding box center [175, 82] width 256 height 14
type input "9"
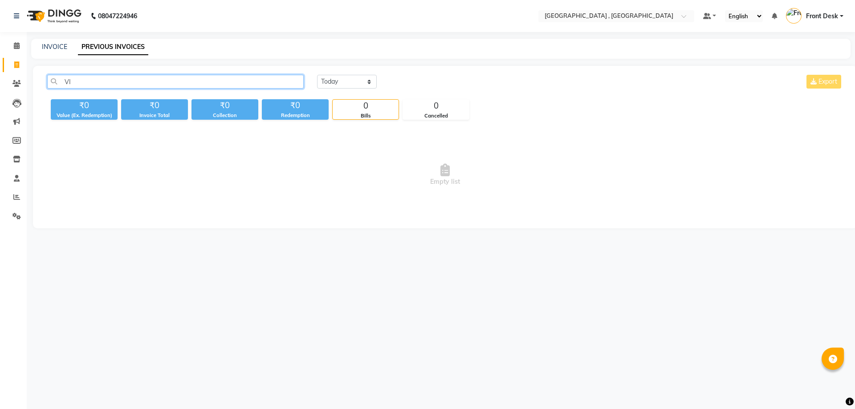
type input "V"
type input "9"
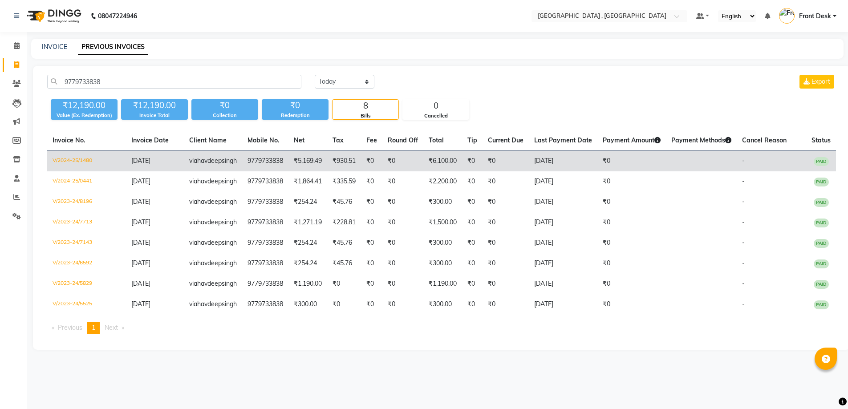
click at [253, 160] on td "9779733838" at bounding box center [265, 161] width 46 height 21
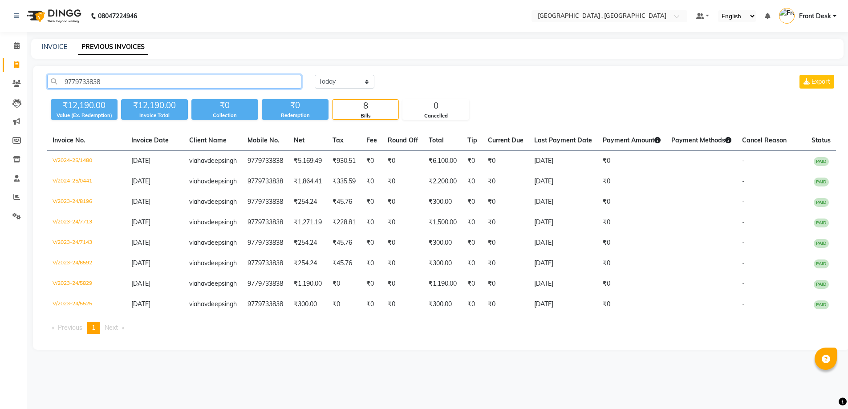
click at [125, 81] on input "9779733838" at bounding box center [174, 82] width 254 height 14
type input "9"
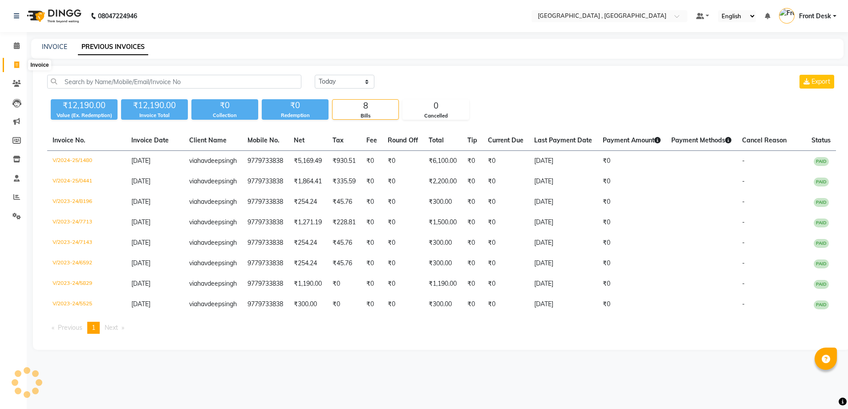
click at [15, 64] on icon at bounding box center [16, 64] width 5 height 7
select select "service"
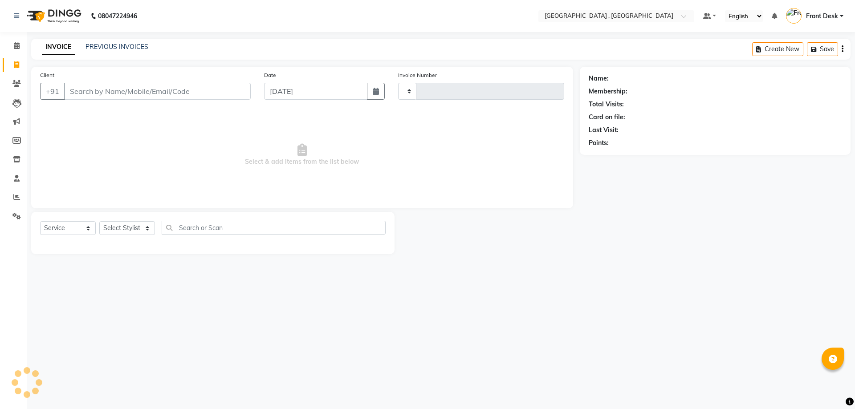
type input "1844"
select select "5111"
click at [98, 48] on link "PREVIOUS INVOICES" at bounding box center [116, 47] width 63 height 8
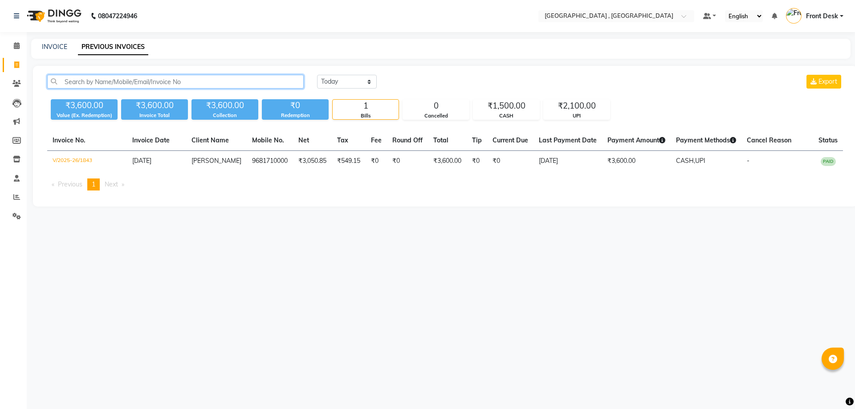
click at [87, 79] on input "text" at bounding box center [175, 82] width 256 height 14
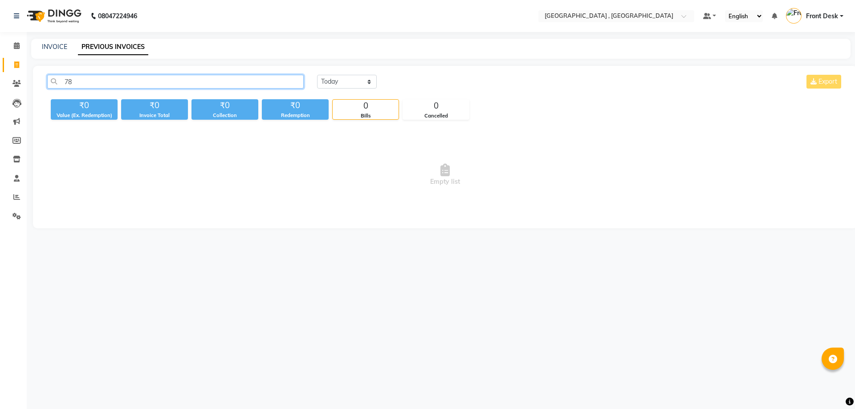
type input "7"
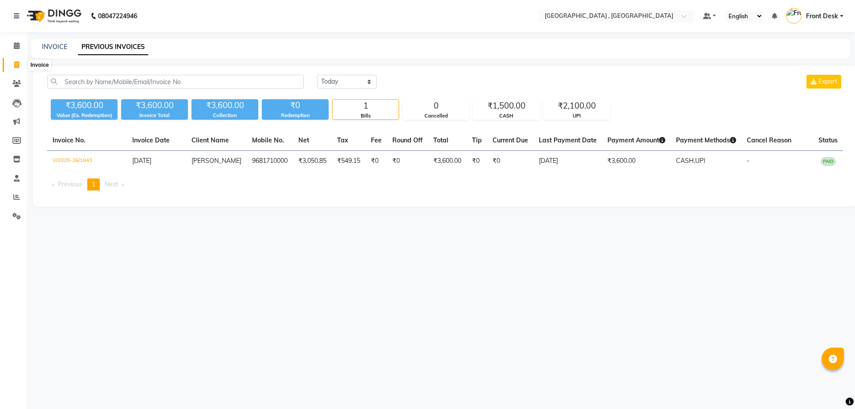
click at [17, 64] on icon at bounding box center [16, 64] width 5 height 7
select select "service"
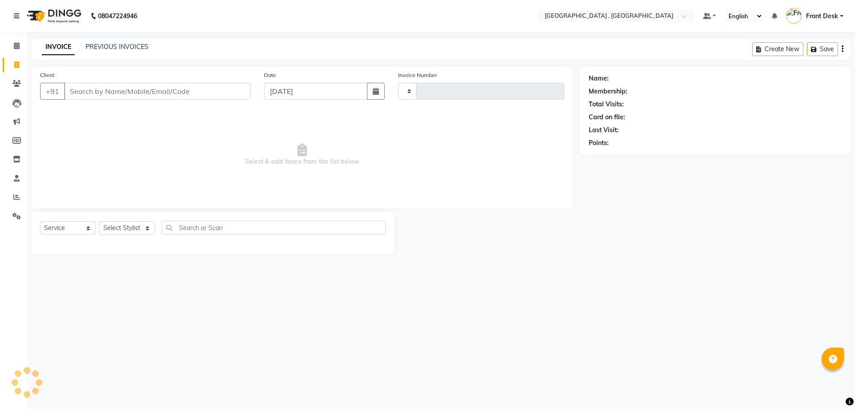
type input "1844"
select select "5111"
type input "9888813014"
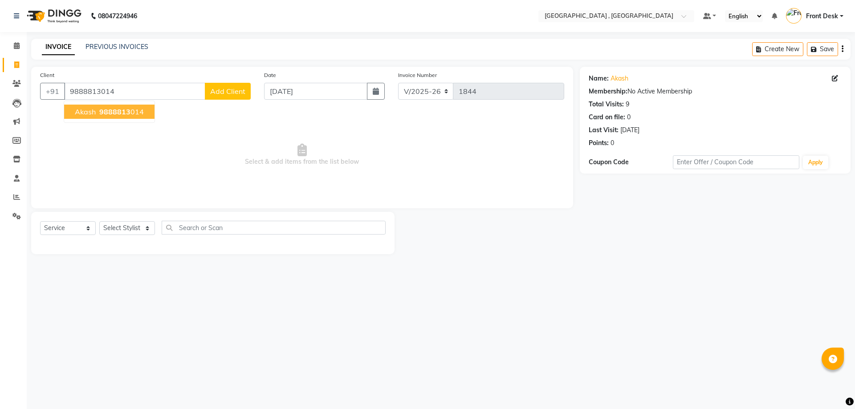
click at [111, 110] on span "9888813" at bounding box center [114, 111] width 31 height 9
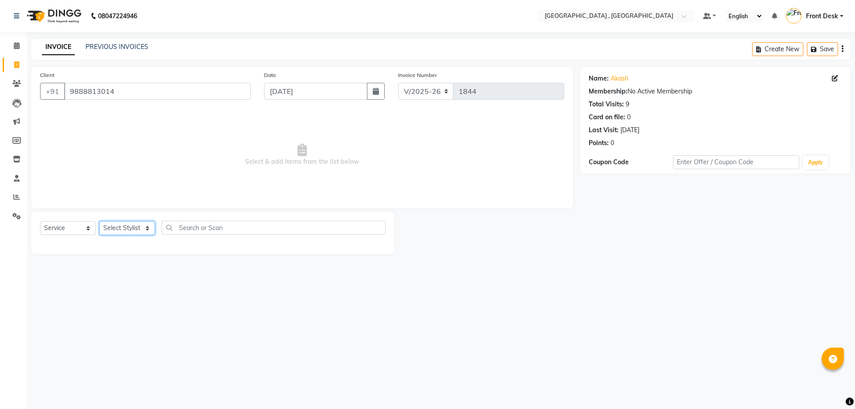
click at [133, 225] on select "Select Stylist anand anil anuj [PERSON_NAME] mam [PERSON_NAME] [PERSON_NAME] Fr…" at bounding box center [127, 228] width 56 height 14
select select "57334"
click at [99, 221] on select "Select Stylist anand anil anuj [PERSON_NAME] mam [PERSON_NAME] [PERSON_NAME] Fr…" at bounding box center [127, 228] width 56 height 14
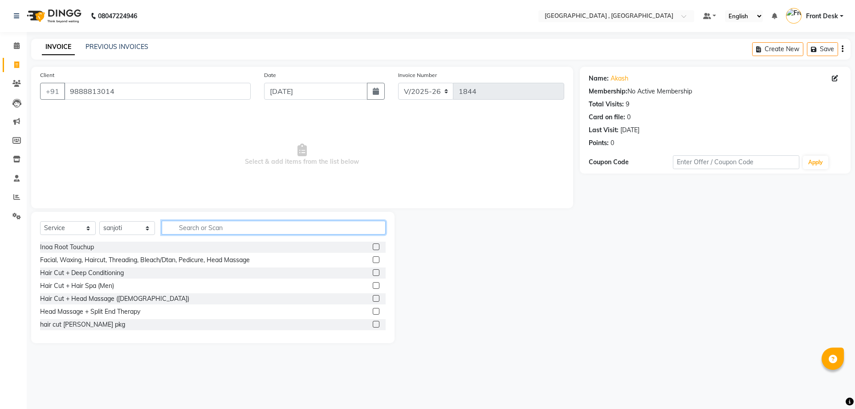
click at [188, 229] on input "text" at bounding box center [274, 228] width 224 height 14
type input "CLEA"
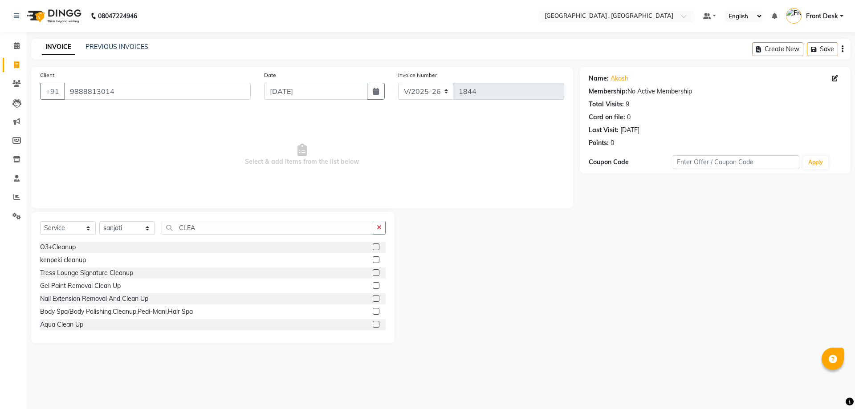
click at [373, 325] on label at bounding box center [376, 324] width 7 height 7
click at [373, 325] on input "checkbox" at bounding box center [376, 325] width 6 height 6
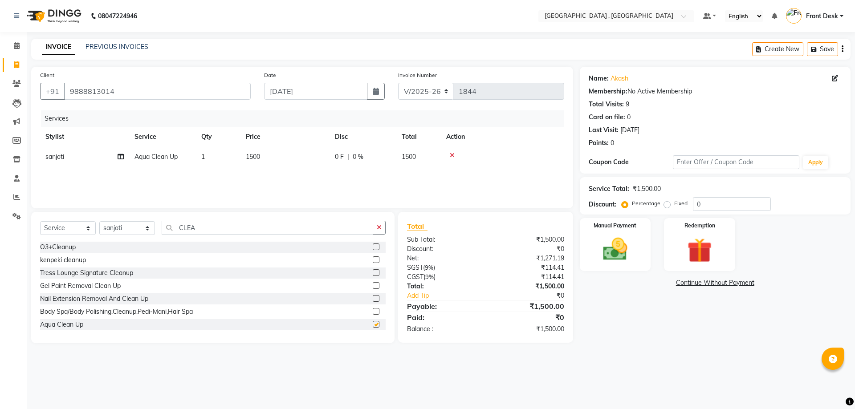
checkbox input "false"
click at [123, 228] on select "Select Stylist anand anil anuj [PERSON_NAME] mam [PERSON_NAME] [PERSON_NAME] Fr…" at bounding box center [127, 228] width 56 height 14
select select "59118"
click at [99, 221] on select "Select Stylist anand anil anuj [PERSON_NAME] mam [PERSON_NAME] [PERSON_NAME] Fr…" at bounding box center [127, 228] width 56 height 14
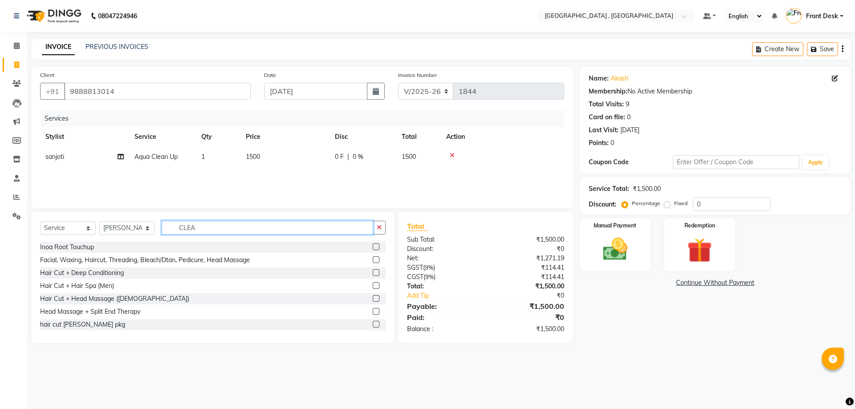
click at [205, 228] on input "CLEA" at bounding box center [268, 228] width 212 height 14
type input "C"
type input "SHAM"
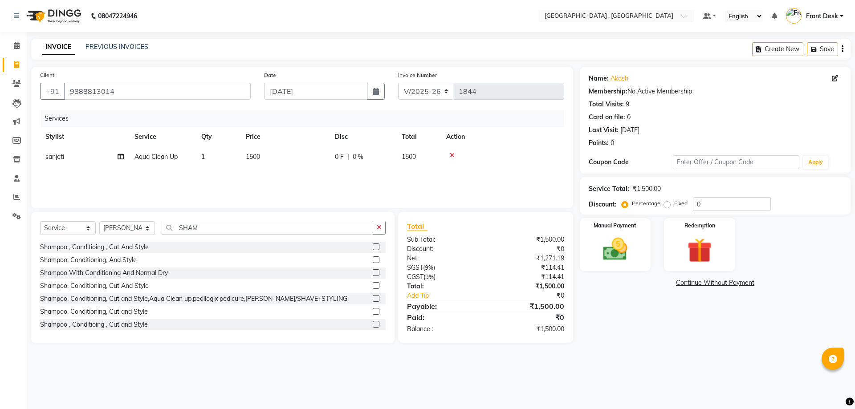
click at [373, 259] on label at bounding box center [376, 259] width 7 height 7
click at [373, 259] on input "checkbox" at bounding box center [376, 260] width 6 height 6
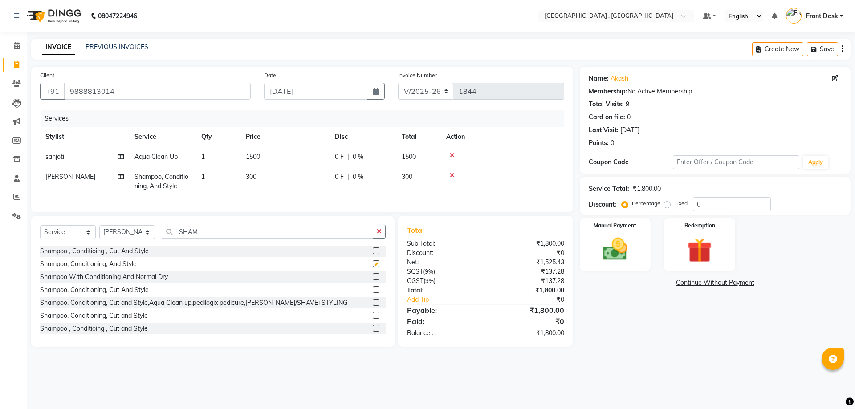
checkbox input "false"
click at [253, 175] on span "300" at bounding box center [251, 177] width 11 height 8
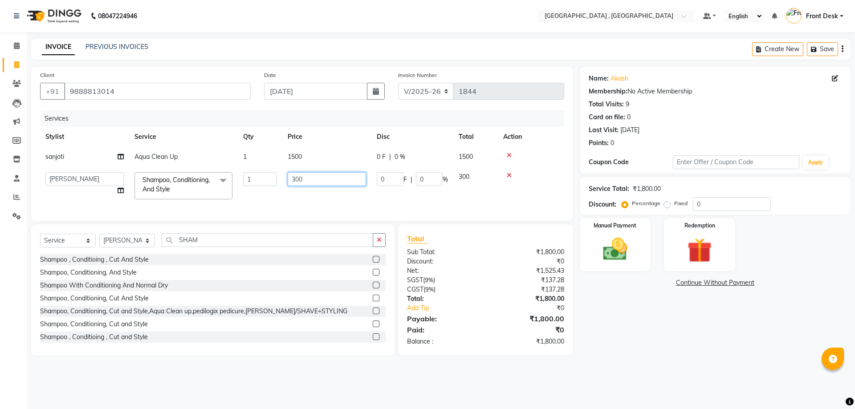
click at [294, 180] on input "300" at bounding box center [327, 179] width 78 height 14
type input "500"
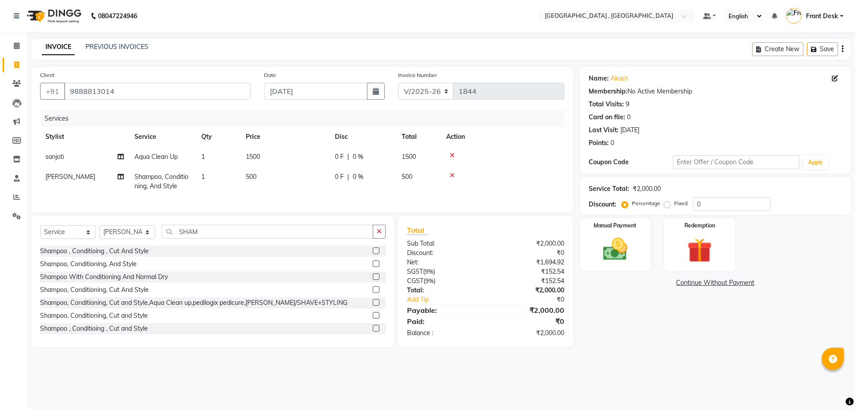
click at [375, 201] on div "Services Stylist Service Qty Price Disc Total Action sanjoti Aqua Clean Up 1 15…" at bounding box center [302, 156] width 524 height 93
click at [128, 239] on select "Select Stylist anand anil anuj [PERSON_NAME] mam [PERSON_NAME] [PERSON_NAME] Fr…" at bounding box center [127, 232] width 56 height 14
select select "65855"
click at [99, 232] on select "Select Stylist anand anil anuj [PERSON_NAME] mam [PERSON_NAME] [PERSON_NAME] Fr…" at bounding box center [127, 232] width 56 height 14
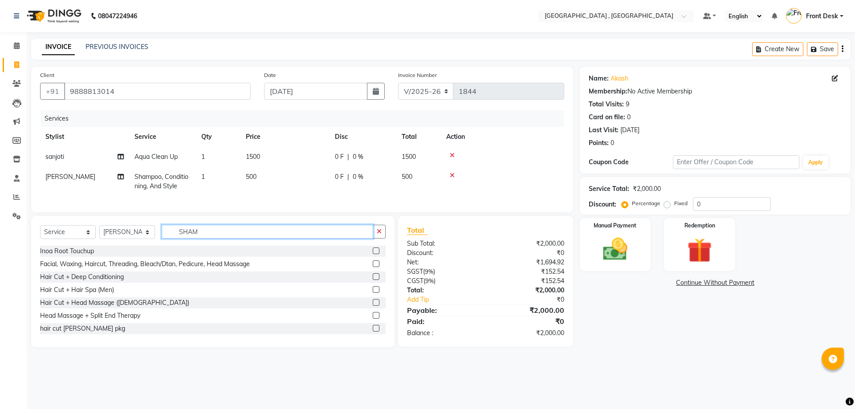
click at [204, 236] on input "SHAM" at bounding box center [268, 232] width 212 height 14
type input "S"
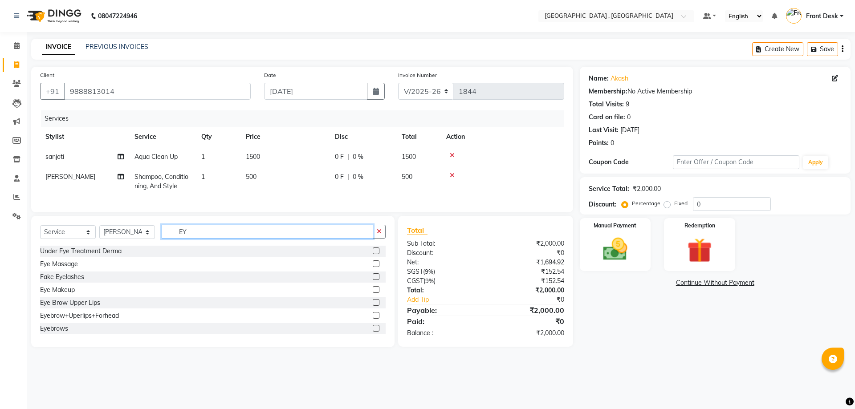
type input "EY"
click at [373, 306] on label at bounding box center [376, 302] width 7 height 7
click at [373, 306] on input "checkbox" at bounding box center [376, 303] width 6 height 6
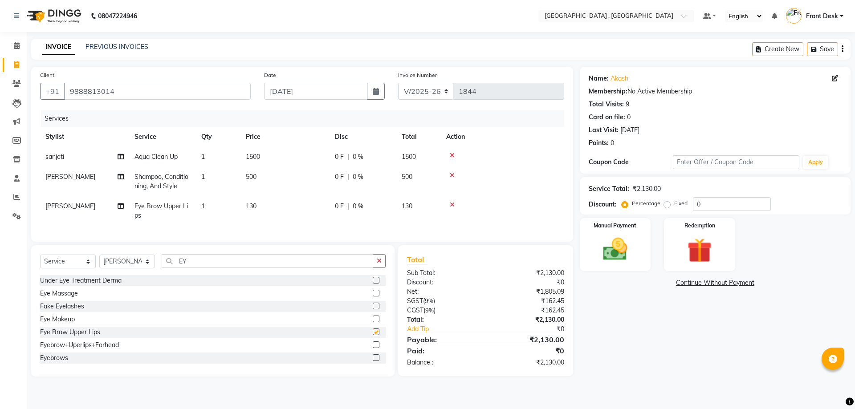
checkbox input "false"
click at [254, 204] on span "130" at bounding box center [251, 206] width 11 height 8
select select "65855"
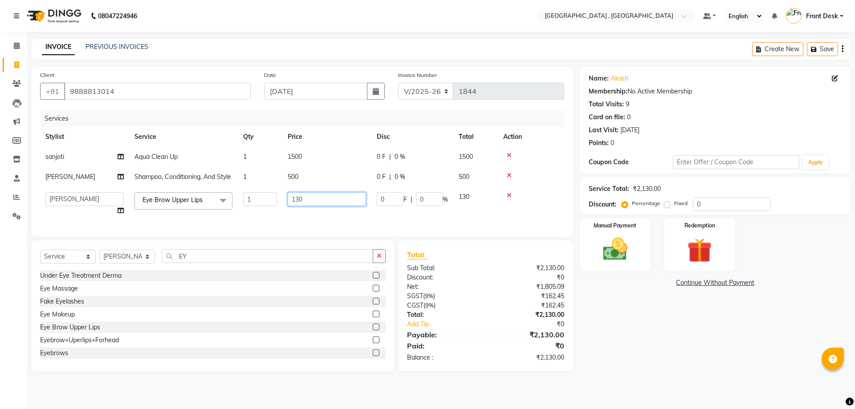
drag, startPoint x: 300, startPoint y: 198, endPoint x: 272, endPoint y: 200, distance: 28.2
click at [272, 200] on tr "anand anil anuj [PERSON_NAME] mam [PERSON_NAME] [PERSON_NAME] Front Desk [PERSO…" at bounding box center [302, 204] width 524 height 34
type input "90"
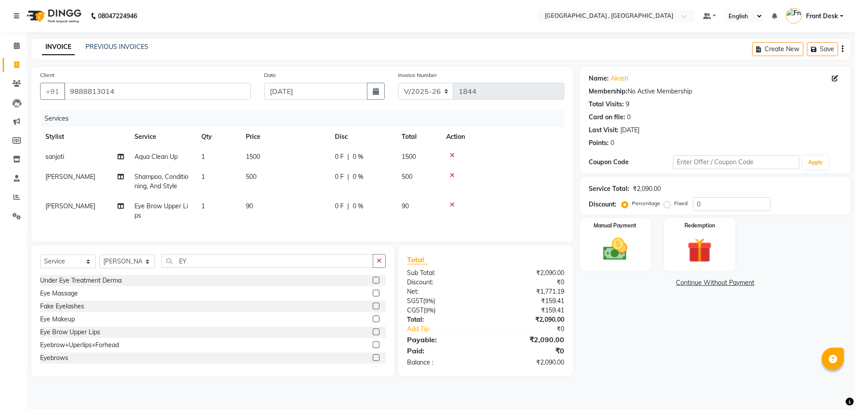
click at [353, 216] on tr "[PERSON_NAME] Eye Brow Upper Lips 1 90 0 F | 0 % 90" at bounding box center [302, 210] width 524 height 29
click at [616, 252] on img at bounding box center [614, 249] width 41 height 29
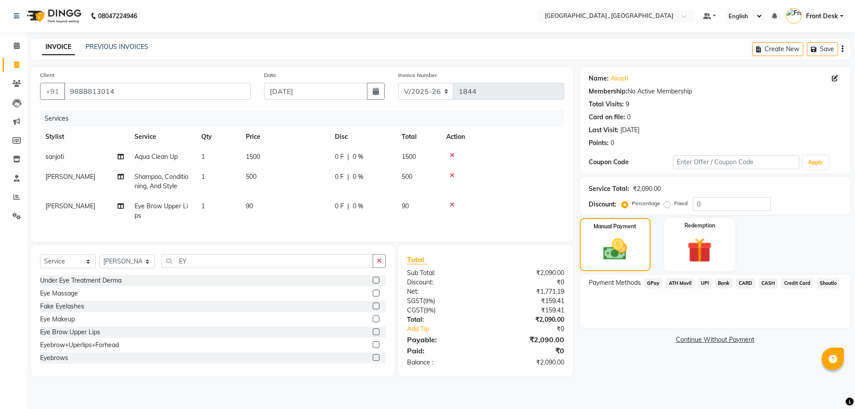
click at [765, 281] on span "CASH" at bounding box center [768, 283] width 19 height 10
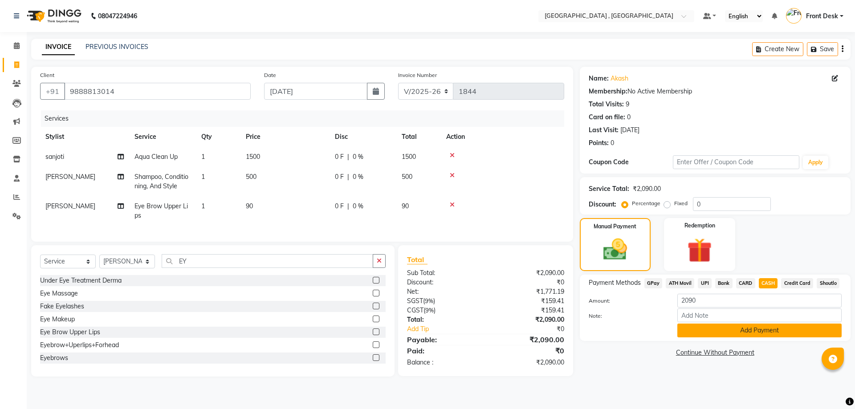
click at [749, 333] on button "Add Payment" at bounding box center [759, 331] width 164 height 14
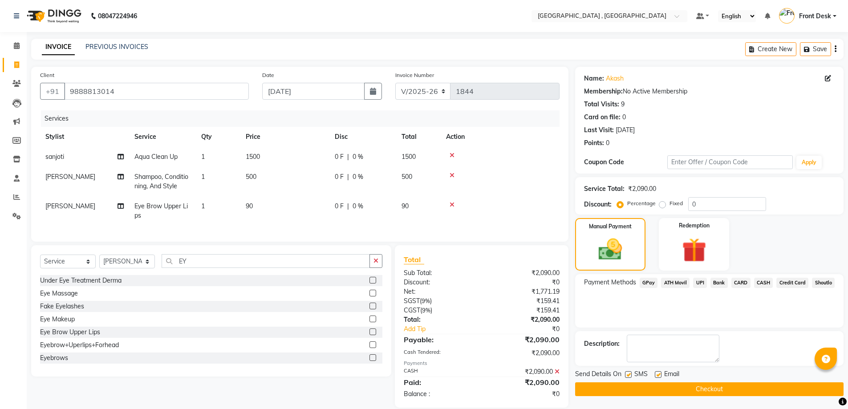
drag, startPoint x: 733, startPoint y: 389, endPoint x: 733, endPoint y: 380, distance: 8.5
click at [733, 388] on button "Checkout" at bounding box center [709, 390] width 269 height 14
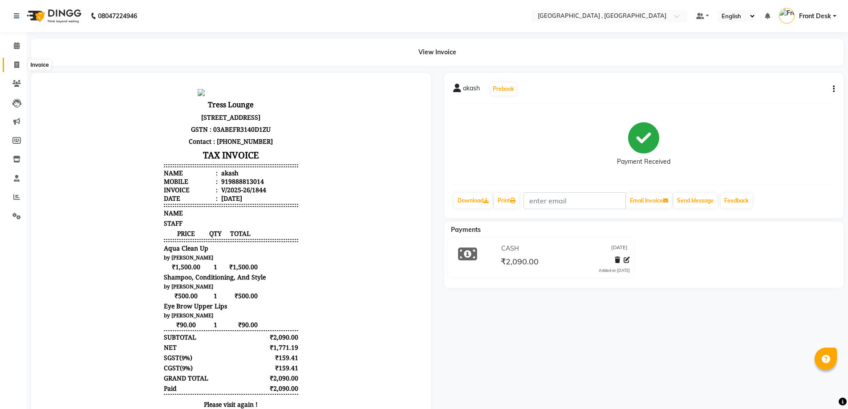
click at [16, 64] on icon at bounding box center [16, 64] width 5 height 7
select select "service"
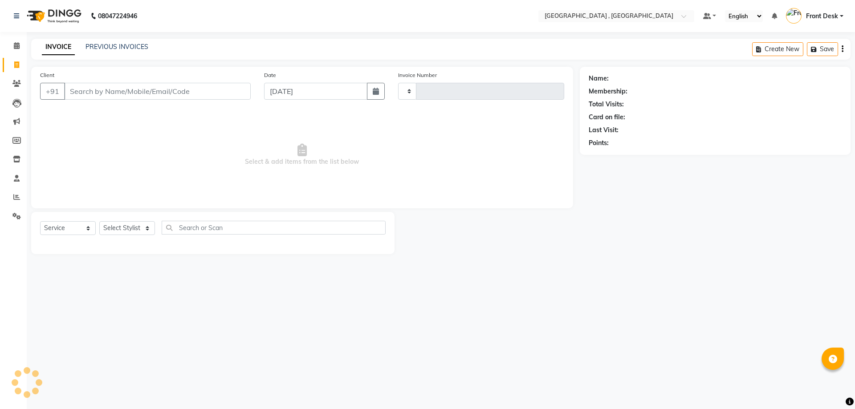
type input "1845"
select select "5111"
click at [94, 44] on link "PREVIOUS INVOICES" at bounding box center [116, 47] width 63 height 8
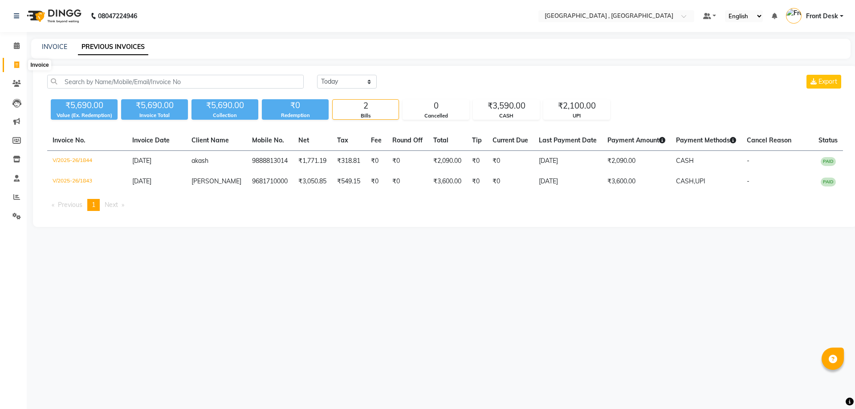
click at [17, 65] on icon at bounding box center [16, 64] width 5 height 7
select select "service"
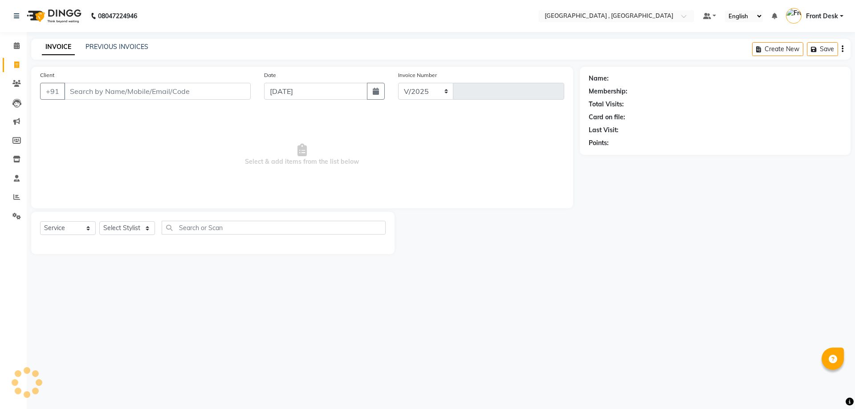
select select "5111"
type input "1845"
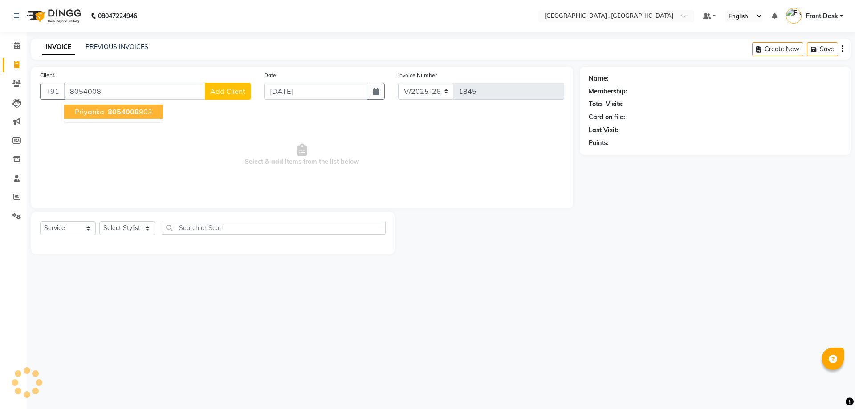
click at [123, 113] on span "8054008" at bounding box center [123, 111] width 31 height 9
type input "8054008903"
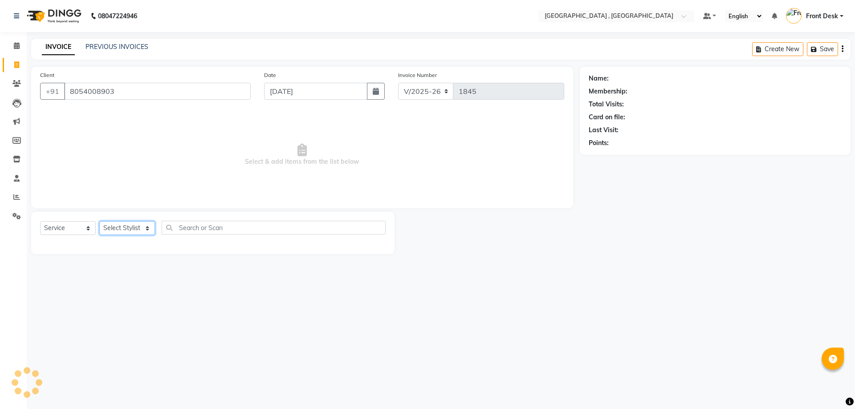
click at [107, 227] on select "Select Stylist" at bounding box center [127, 228] width 56 height 14
click at [108, 227] on select "Select Stylist" at bounding box center [127, 228] width 56 height 14
click at [110, 229] on select "Select Stylist" at bounding box center [127, 228] width 56 height 14
click at [99, 221] on select "Select Stylist" at bounding box center [127, 228] width 56 height 14
click at [125, 229] on select "Select Stylist" at bounding box center [127, 228] width 56 height 14
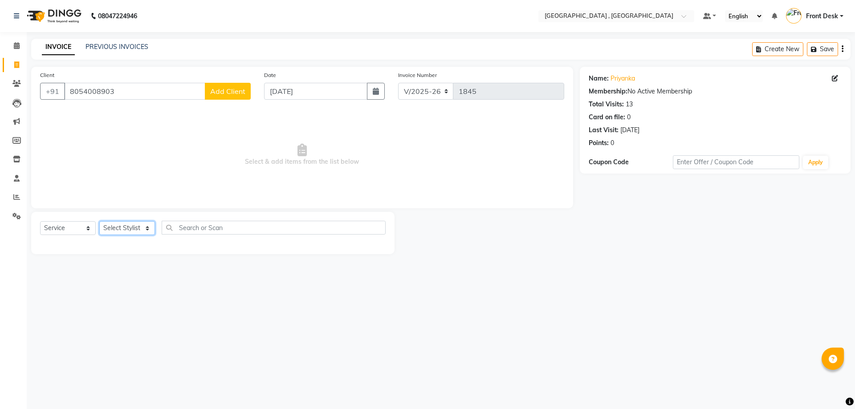
select select "78842"
click at [99, 221] on select "Select Stylist anand anil anuj [PERSON_NAME] mam [PERSON_NAME] [PERSON_NAME] Fr…" at bounding box center [127, 228] width 56 height 14
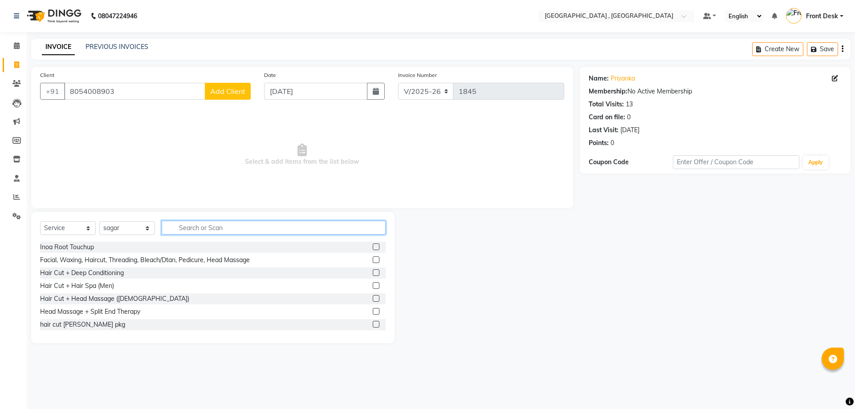
click at [183, 228] on input "text" at bounding box center [274, 228] width 224 height 14
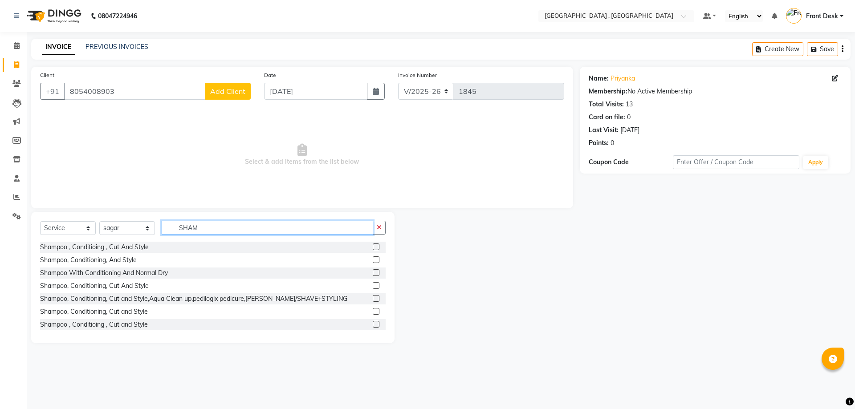
type input "SHAM"
click at [373, 261] on label at bounding box center [376, 259] width 7 height 7
click at [373, 261] on input "checkbox" at bounding box center [376, 260] width 6 height 6
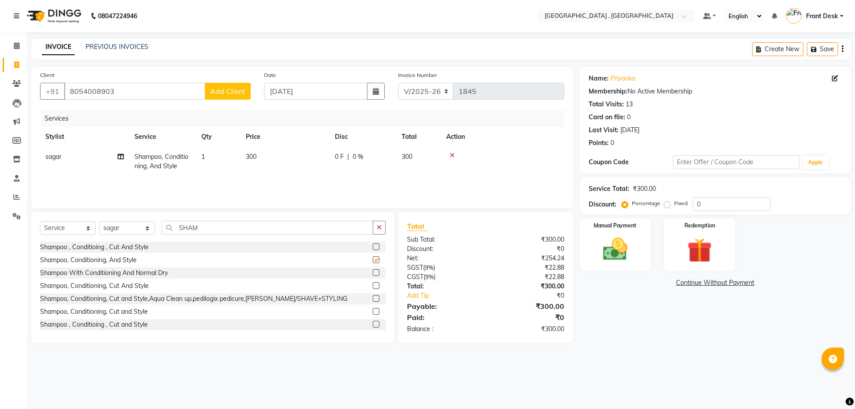
checkbox input "false"
click at [261, 161] on td "300" at bounding box center [284, 161] width 89 height 29
select select "78842"
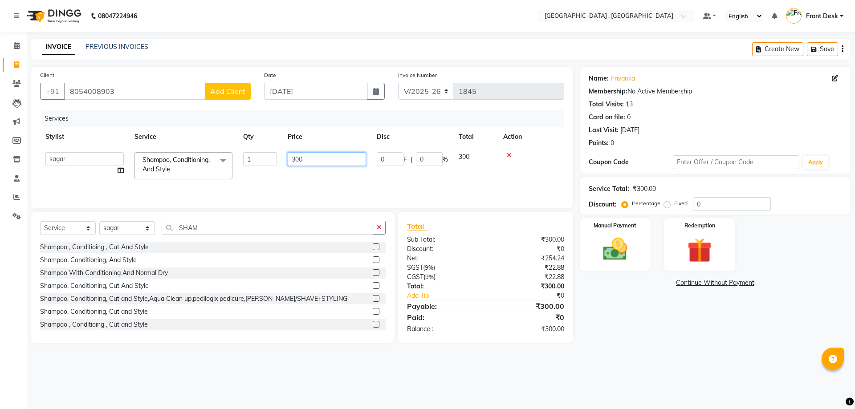
click at [294, 160] on input "300" at bounding box center [327, 159] width 78 height 14
type input "500"
click at [311, 182] on div "Services Stylist Service Qty Price Disc Total Action sagar Shampoo, Conditionin…" at bounding box center [302, 154] width 524 height 89
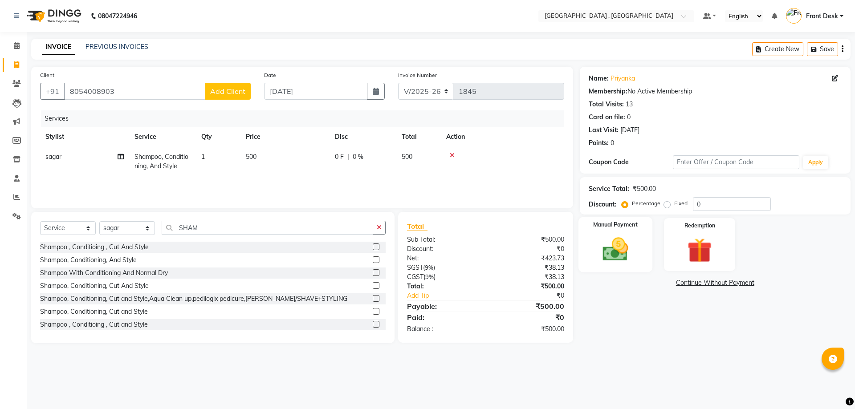
click at [613, 256] on img at bounding box center [614, 249] width 41 height 29
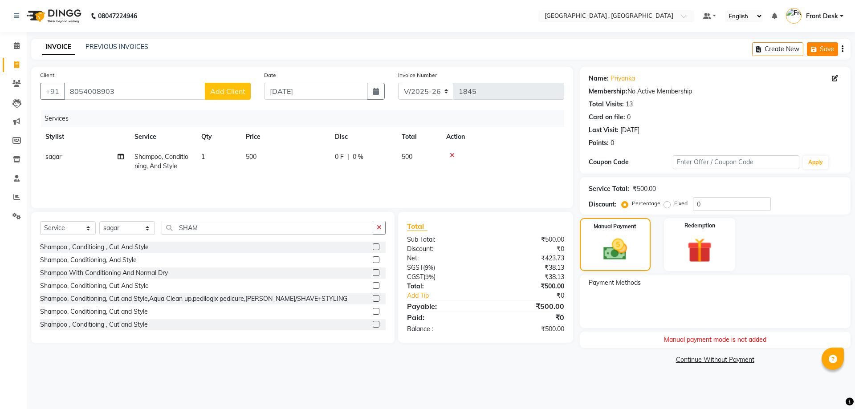
click at [822, 47] on button "Save" at bounding box center [822, 49] width 31 height 14
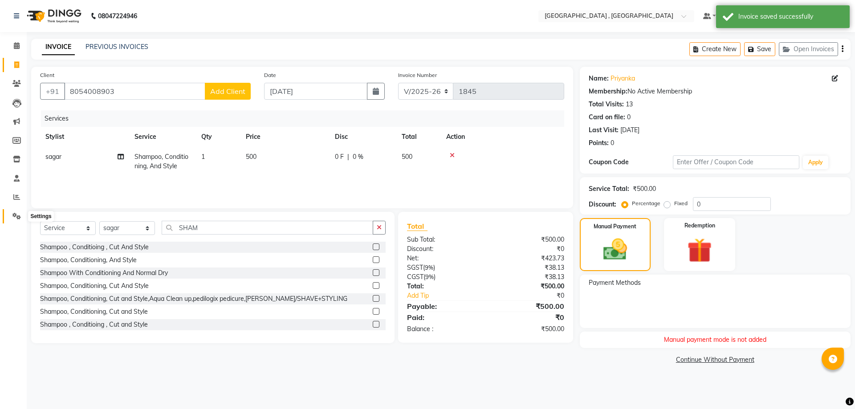
click at [17, 216] on icon at bounding box center [16, 216] width 8 height 7
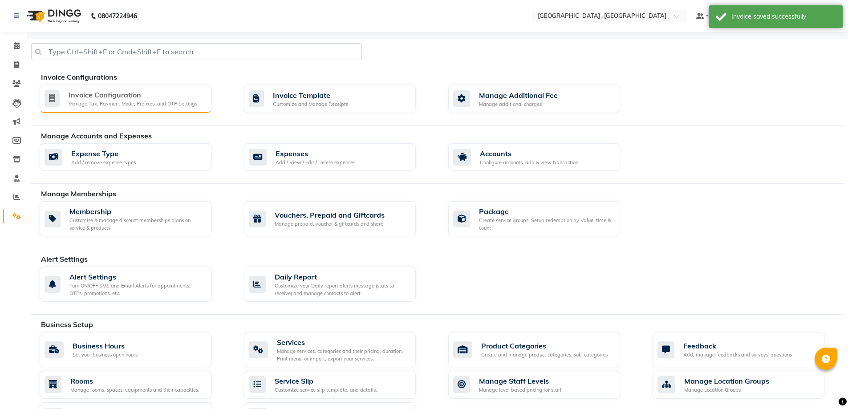
click at [106, 99] on div "Invoice Configuration" at bounding box center [133, 95] width 129 height 11
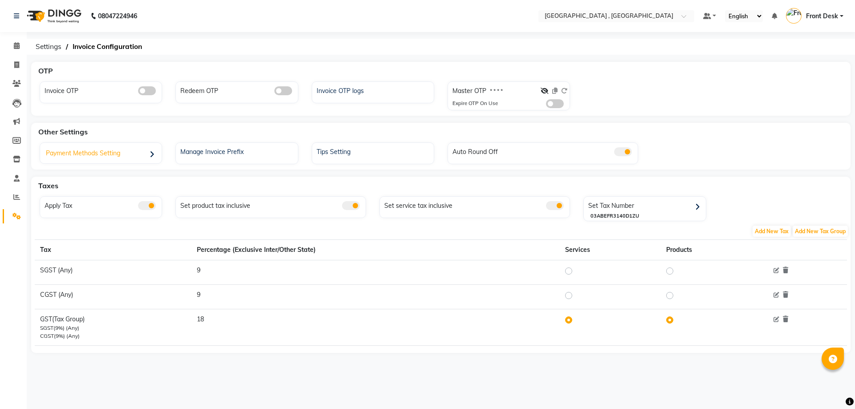
click at [99, 149] on div "Payment Methods Setting" at bounding box center [101, 154] width 119 height 18
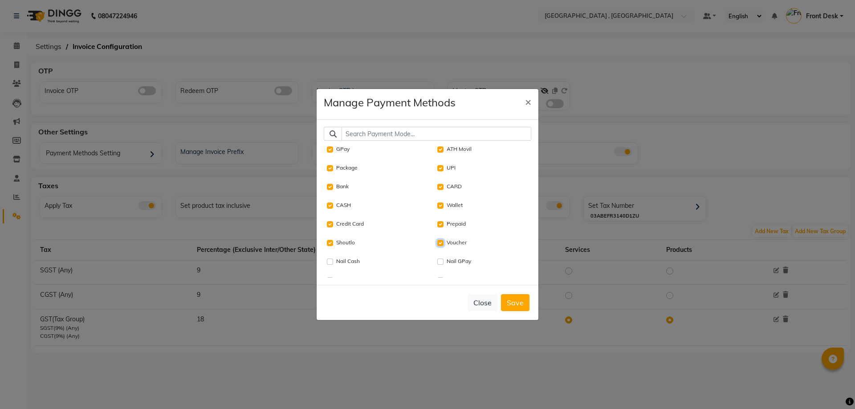
click at [437, 242] on input "Voucher" at bounding box center [440, 243] width 6 height 6
checkbox input "false"
click at [437, 206] on input "Wallet" at bounding box center [440, 206] width 6 height 6
checkbox input "false"
click at [331, 187] on input "Bank" at bounding box center [330, 187] width 6 height 6
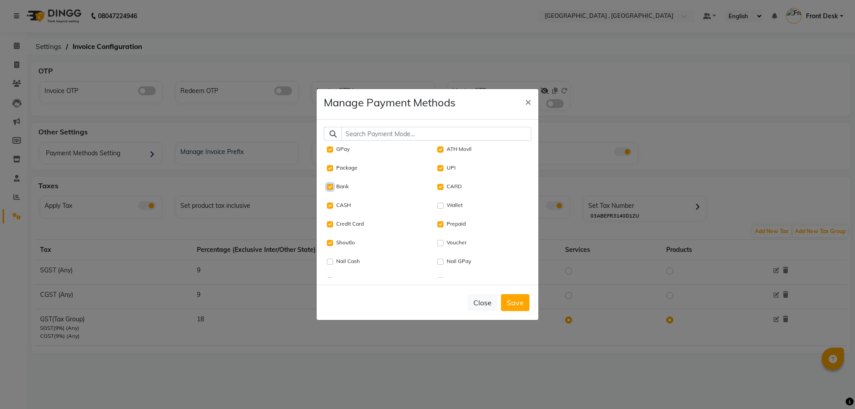
checkbox input "false"
click at [332, 244] on input "Shoutlo" at bounding box center [330, 243] width 6 height 6
checkbox input "false"
click at [518, 302] on button "Save" at bounding box center [515, 302] width 28 height 17
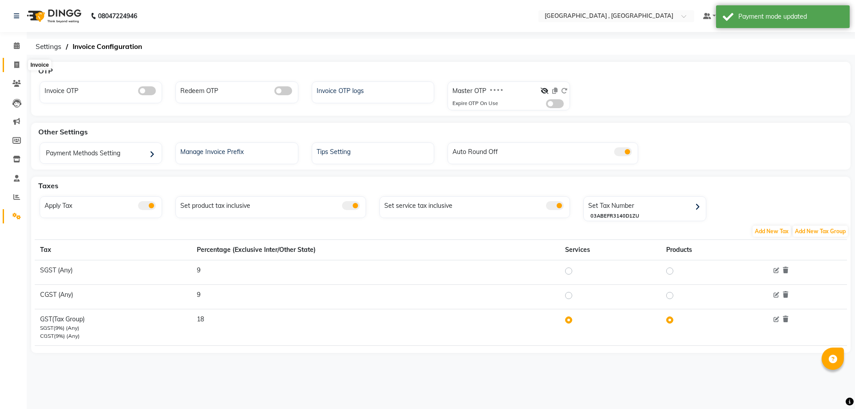
click at [14, 65] on icon at bounding box center [16, 64] width 5 height 7
select select "service"
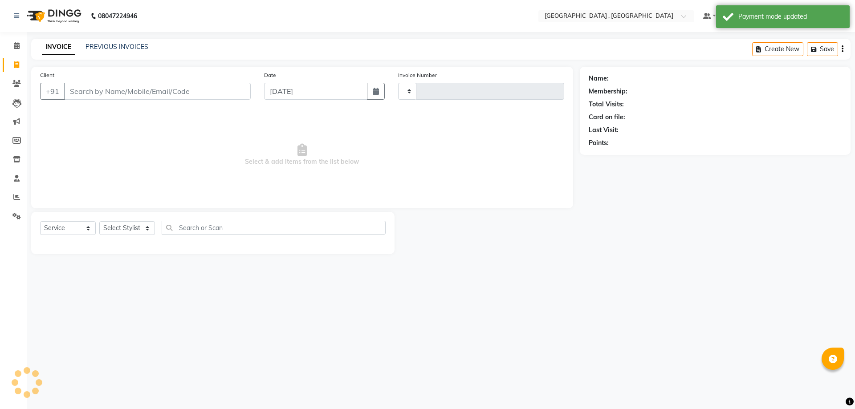
type input "1845"
select select "5111"
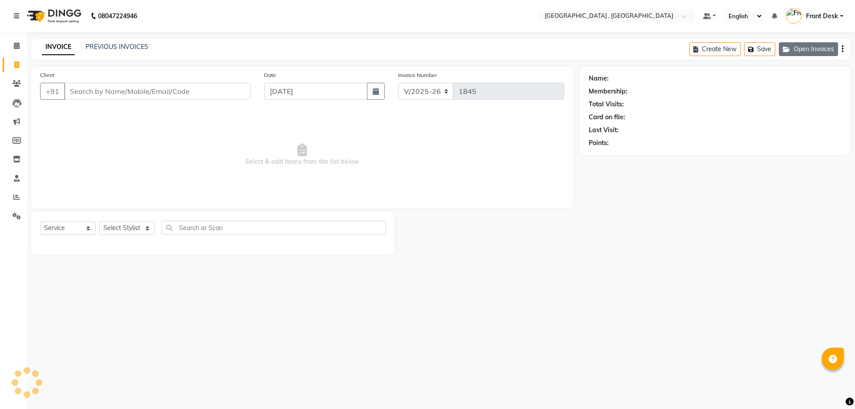
click at [820, 45] on button "Open Invoices" at bounding box center [808, 49] width 59 height 14
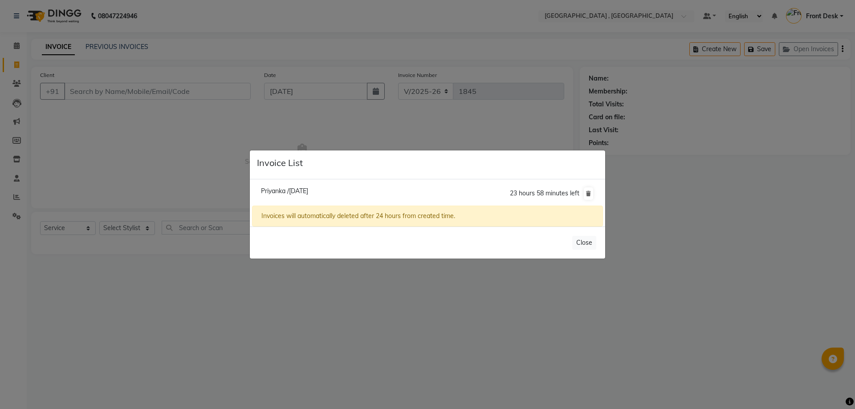
click at [308, 188] on span "Priyanka /[DATE]" at bounding box center [284, 191] width 47 height 8
type input "8054008903"
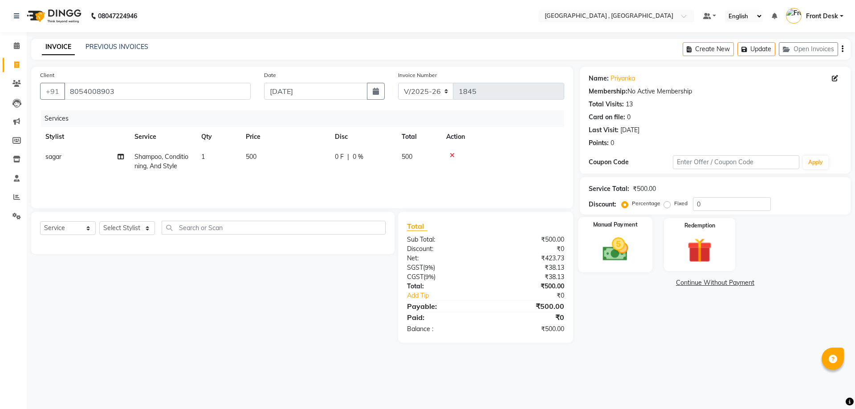
click at [619, 255] on img at bounding box center [614, 249] width 41 height 29
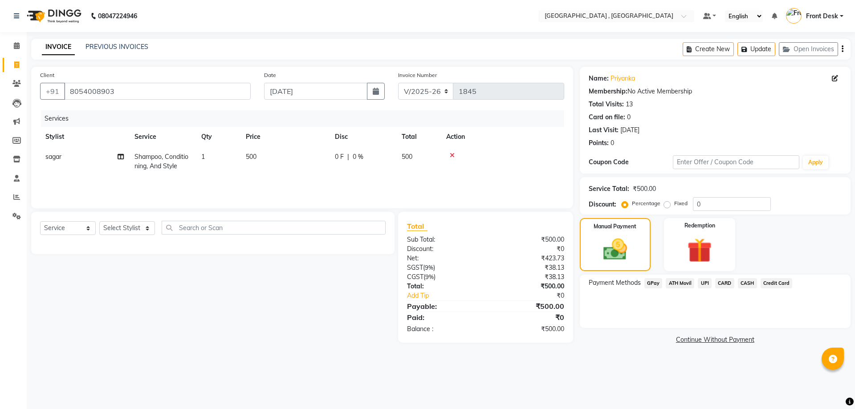
click at [748, 284] on span "CASH" at bounding box center [747, 283] width 19 height 10
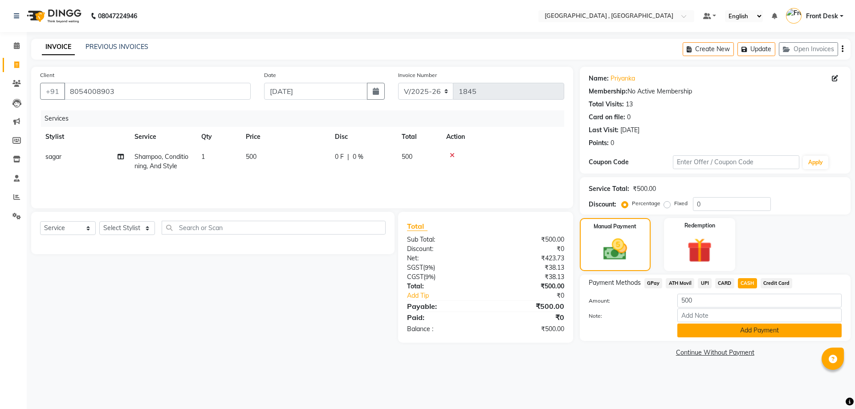
click at [754, 331] on button "Add Payment" at bounding box center [759, 331] width 164 height 14
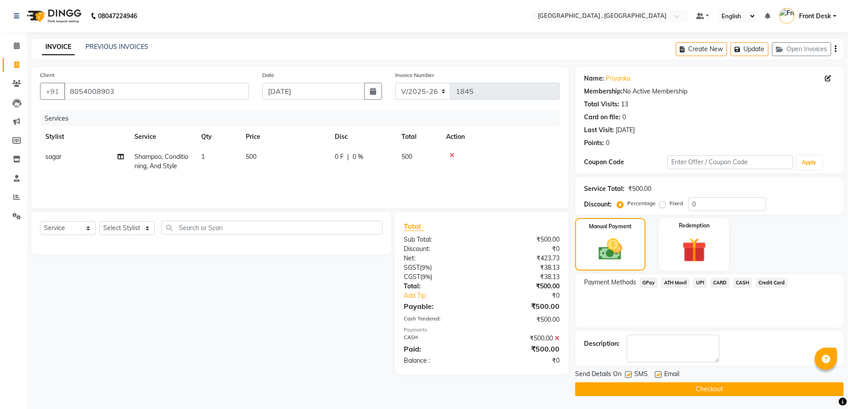
click at [733, 393] on button "Checkout" at bounding box center [709, 390] width 269 height 14
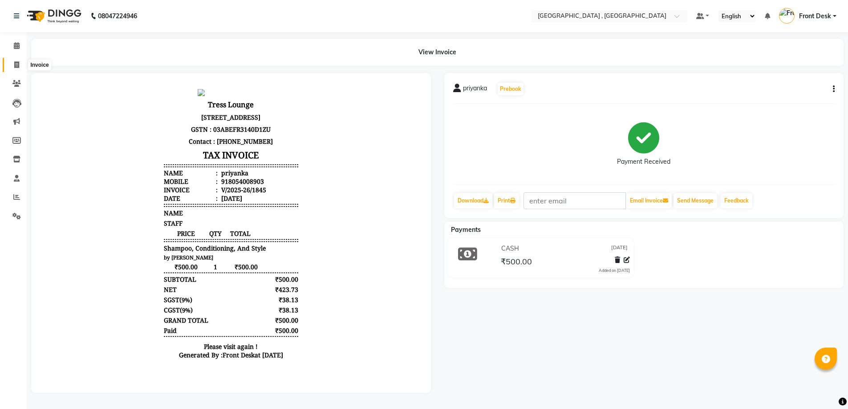
click at [17, 64] on icon at bounding box center [16, 64] width 5 height 7
select select "service"
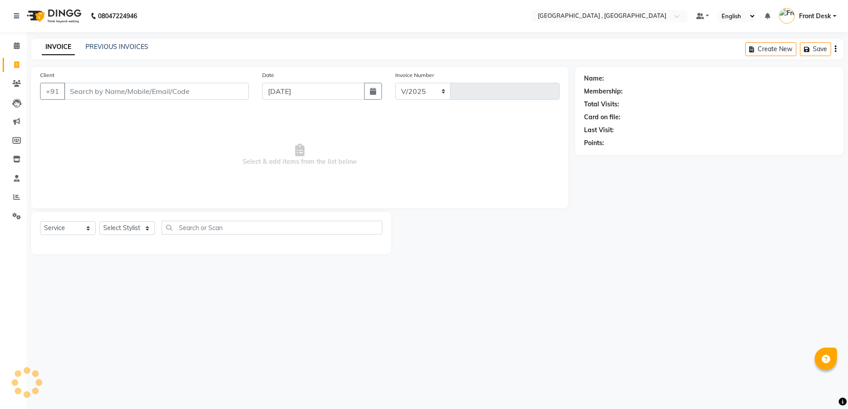
select select "5111"
type input "1846"
click at [127, 227] on select "Select Stylist anand anil anuj [PERSON_NAME] mam [PERSON_NAME] [PERSON_NAME] Fr…" at bounding box center [127, 228] width 56 height 14
click at [237, 188] on span "Select & add items from the list below" at bounding box center [302, 154] width 524 height 89
click at [108, 45] on link "PREVIOUS INVOICES" at bounding box center [116, 47] width 63 height 8
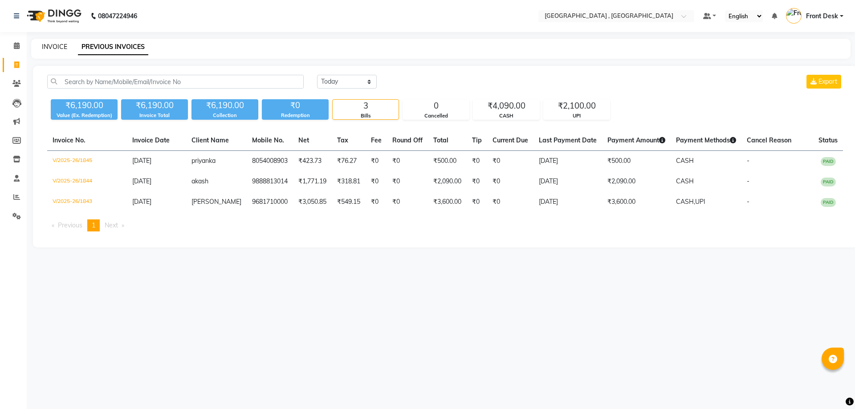
click at [55, 46] on link "INVOICE" at bounding box center [54, 47] width 25 height 8
select select "service"
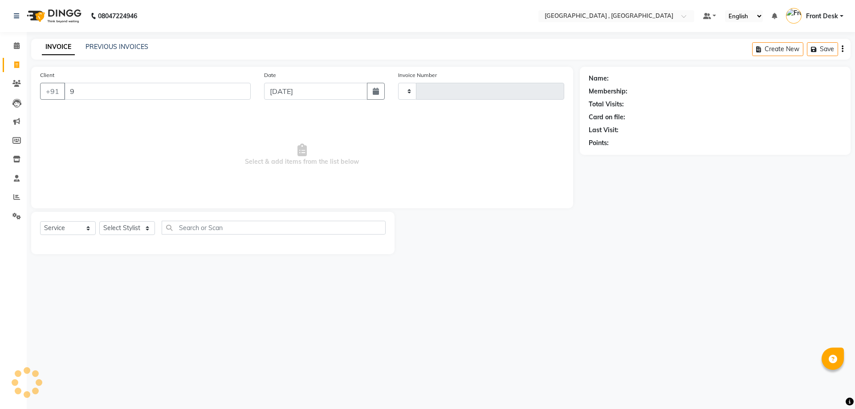
type input "99"
select select "5111"
type input "1846"
type input "9915999087"
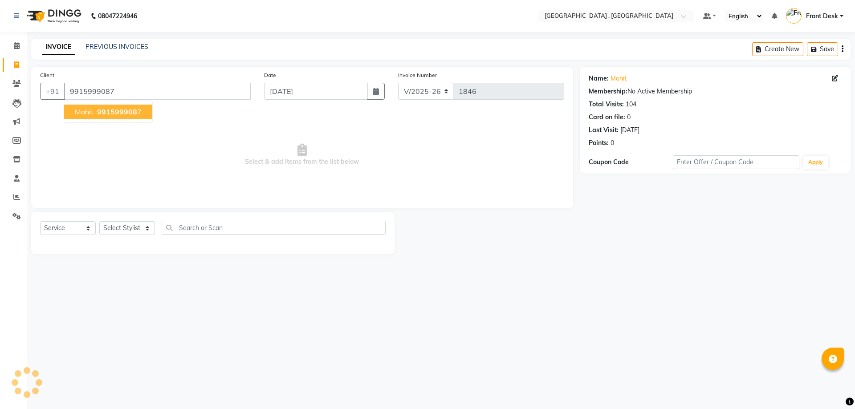
click at [98, 111] on span "991599908" at bounding box center [117, 111] width 40 height 9
click at [134, 229] on select "Select Stylist" at bounding box center [127, 228] width 56 height 14
select select "32265"
click at [99, 221] on select "Select Stylist anand anil anuj [PERSON_NAME] mam [PERSON_NAME] [PERSON_NAME] Fr…" at bounding box center [127, 228] width 56 height 14
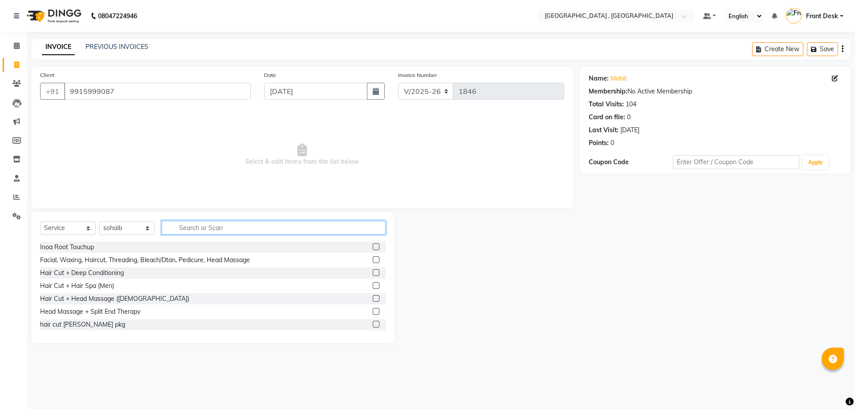
click at [286, 229] on input "text" at bounding box center [274, 228] width 224 height 14
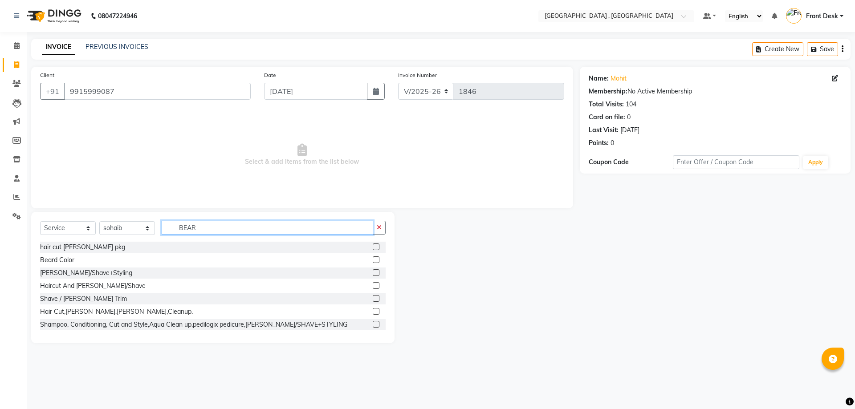
type input "BEAR"
click at [373, 301] on label at bounding box center [376, 298] width 7 height 7
click at [373, 301] on input "checkbox" at bounding box center [376, 299] width 6 height 6
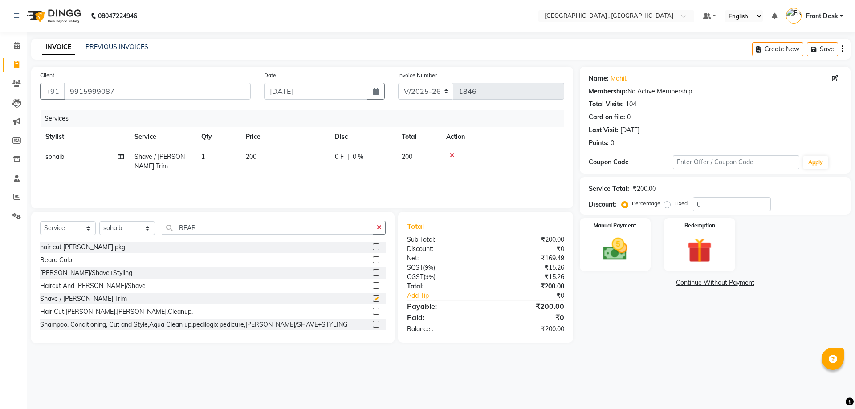
checkbox input "false"
click at [581, 253] on div "Manual Payment" at bounding box center [615, 244] width 74 height 55
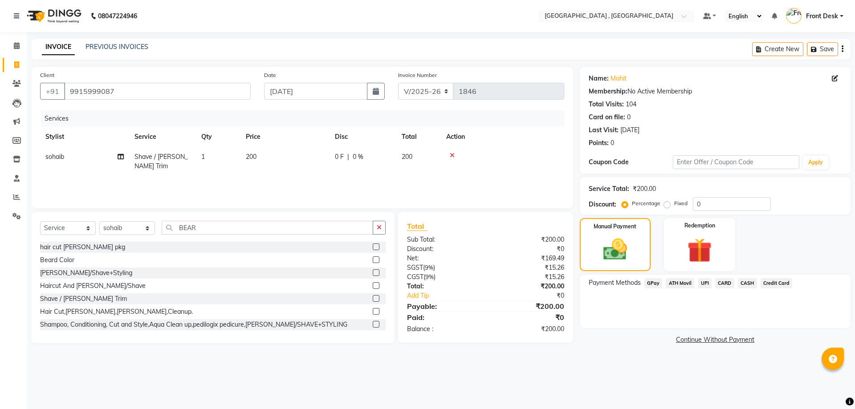
click at [700, 281] on span "UPI" at bounding box center [705, 283] width 14 height 10
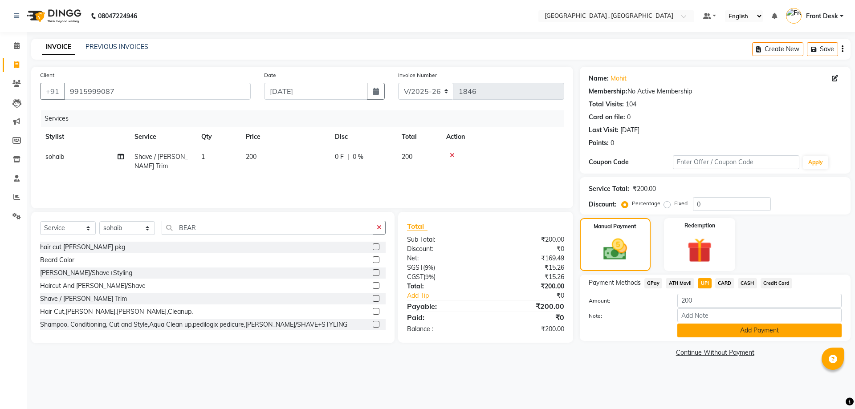
click at [726, 332] on button "Add Payment" at bounding box center [759, 331] width 164 height 14
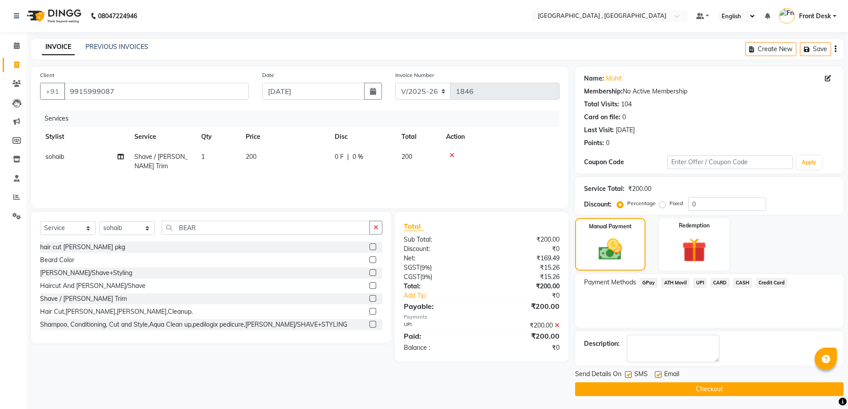
click at [723, 387] on button "Checkout" at bounding box center [709, 390] width 269 height 14
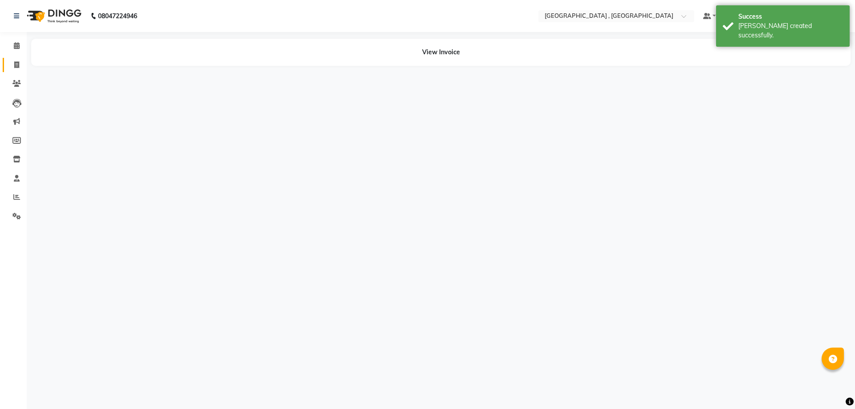
click at [15, 65] on icon at bounding box center [16, 64] width 5 height 7
select select "service"
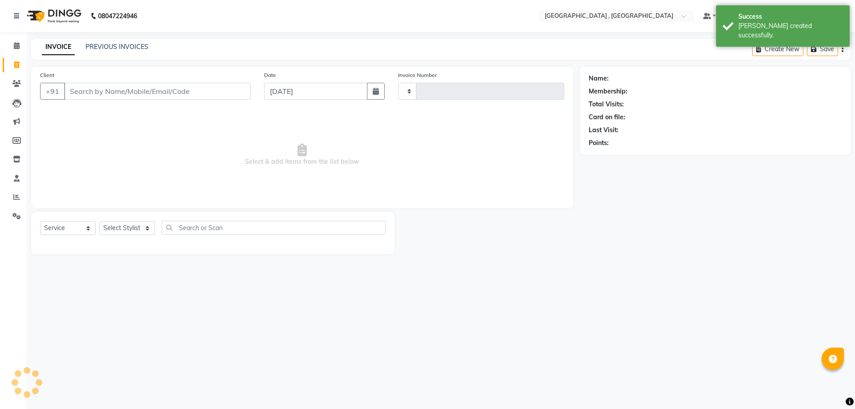
type input "1847"
select select "5111"
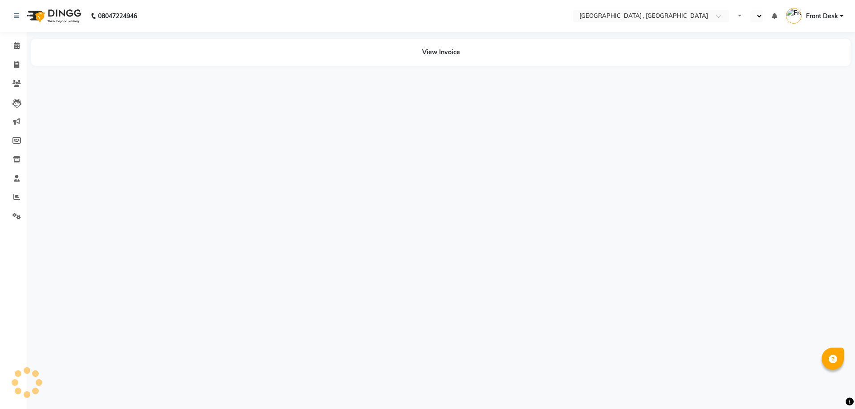
select select "en"
